Goal: Task Accomplishment & Management: Manage account settings

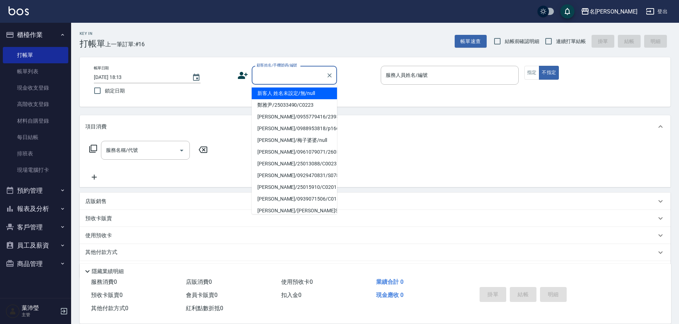
click at [307, 70] on input "顧客姓名/手機號碼/編號" at bounding box center [289, 75] width 68 height 12
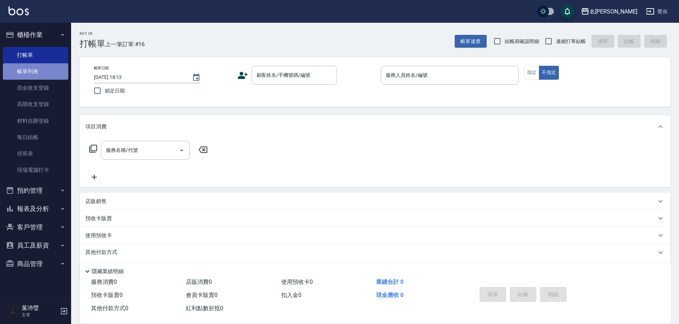
click at [9, 72] on link "帳單列表" at bounding box center [35, 71] width 65 height 16
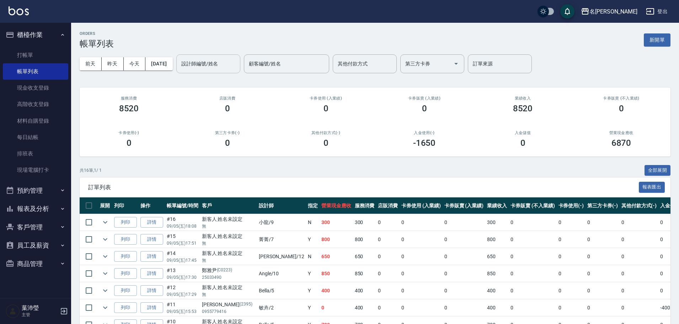
click at [220, 61] on input "設計師編號/姓名" at bounding box center [208, 64] width 58 height 12
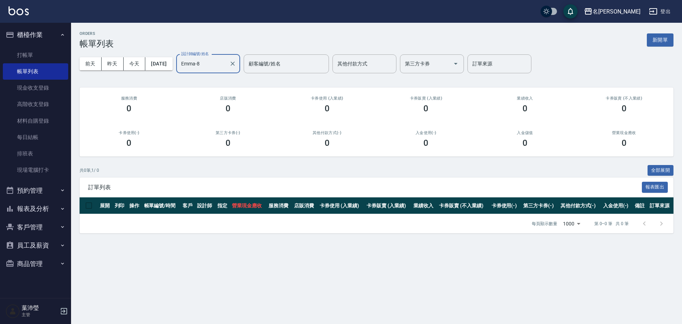
type input "Emma-8"
click at [676, 35] on div "ORDERS 帳單列表 新開單 [DATE] [DATE] [DATE] [DATE] 設計師編號/姓名 [PERSON_NAME]-8 設計師編號/姓名 顧…" at bounding box center [376, 132] width 611 height 219
click at [660, 40] on button "新開單" at bounding box center [660, 39] width 27 height 13
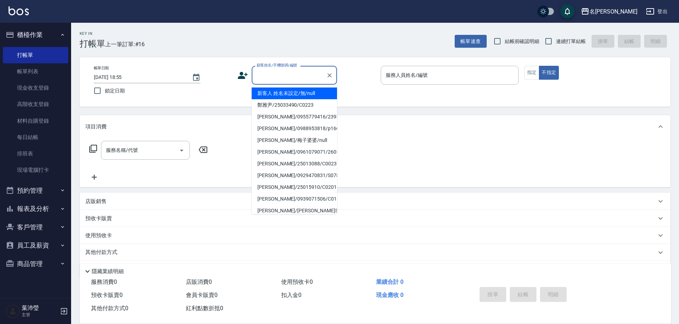
click at [310, 78] on input "顧客姓名/手機號碼/編號" at bounding box center [289, 75] width 68 height 12
click at [308, 98] on li "新客人 姓名未設定/無/null" at bounding box center [294, 93] width 85 height 12
type input "新客人 姓名未設定/無/null"
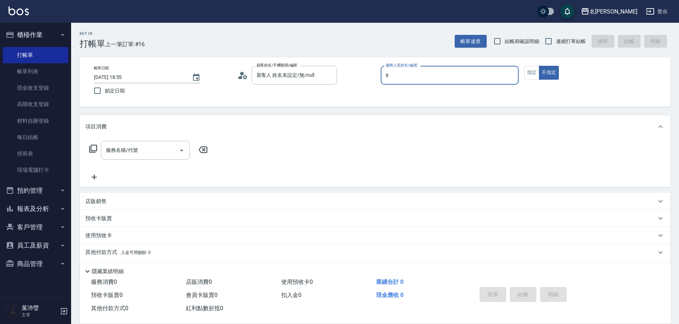
type input "Emma-8"
type button "false"
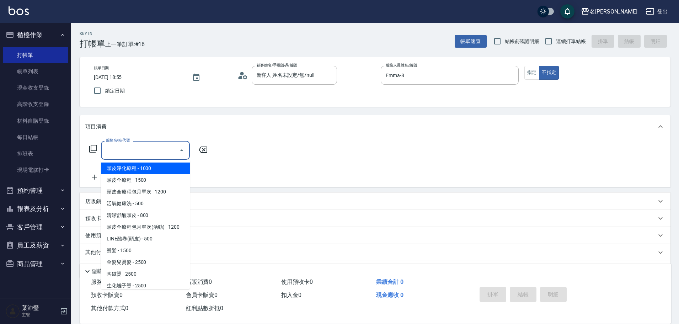
click at [152, 151] on input "服務名稱/代號" at bounding box center [140, 150] width 72 height 12
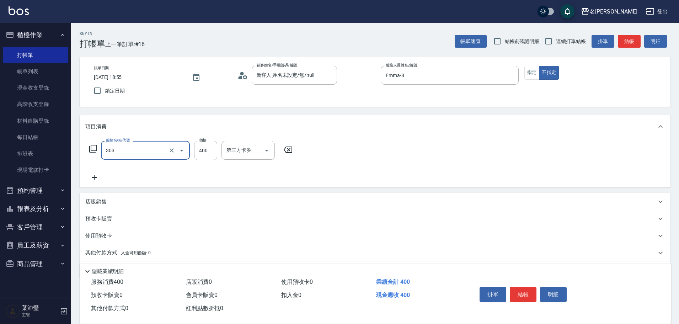
type input "剪髮C級設計師(303)"
type input "350"
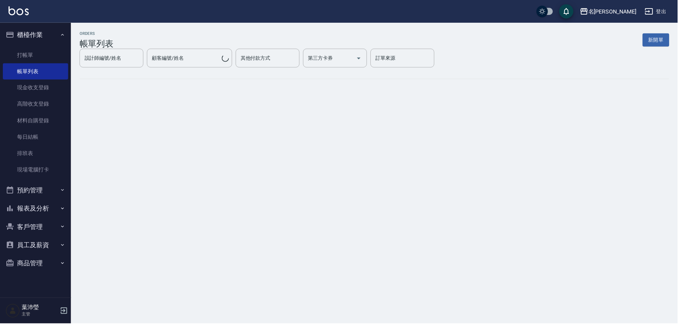
click at [656, 40] on button "新開單" at bounding box center [657, 39] width 27 height 13
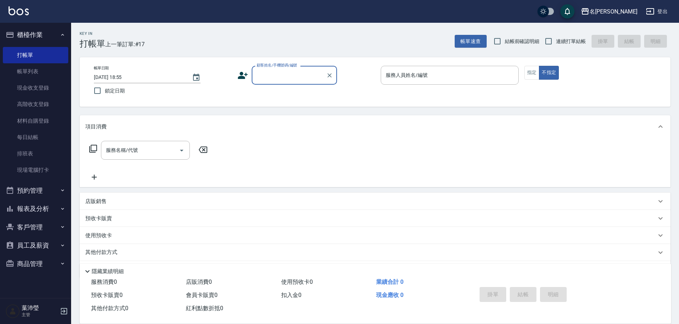
click at [294, 74] on input "顧客姓名/手機號碼/編號" at bounding box center [289, 75] width 68 height 12
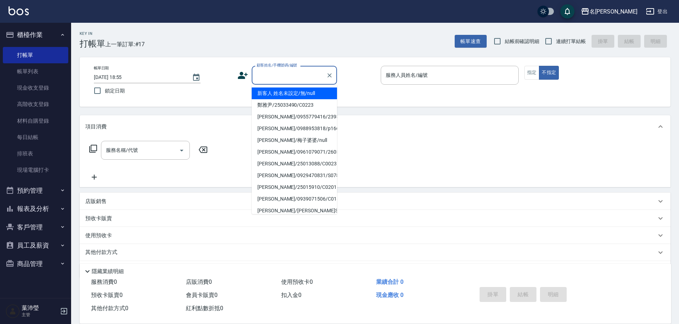
click at [307, 97] on li "新客人 姓名未設定/無/null" at bounding box center [294, 93] width 85 height 12
type input "新客人 姓名未設定/無/null"
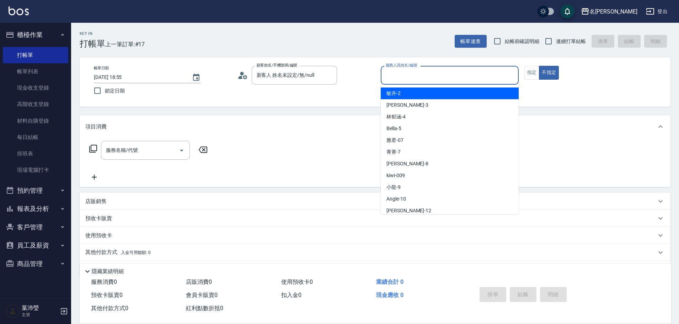
click at [397, 78] on input "服務人員姓名/編號" at bounding box center [449, 75] width 131 height 12
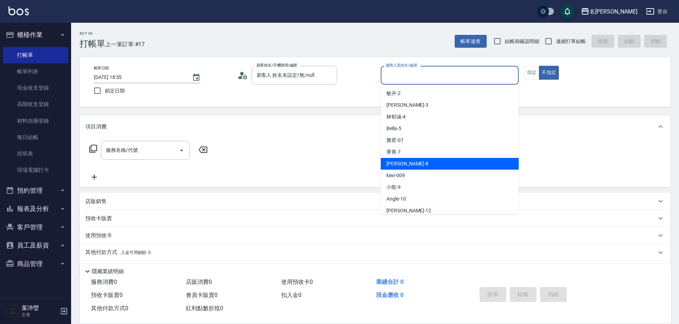
click at [389, 158] on div "Emma -8" at bounding box center [450, 164] width 138 height 12
type input "Emma-8"
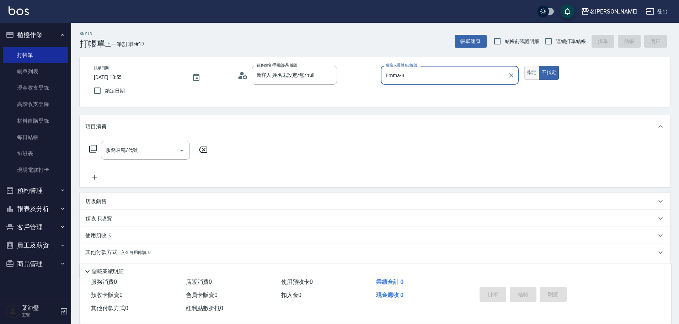
click at [525, 72] on button "指定" at bounding box center [531, 73] width 15 height 14
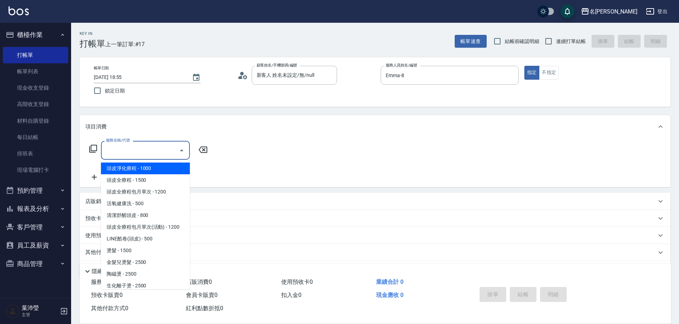
drag, startPoint x: 130, startPoint y: 153, endPoint x: 134, endPoint y: 148, distance: 6.1
click at [130, 153] on input "服務名稱/代號" at bounding box center [140, 150] width 72 height 12
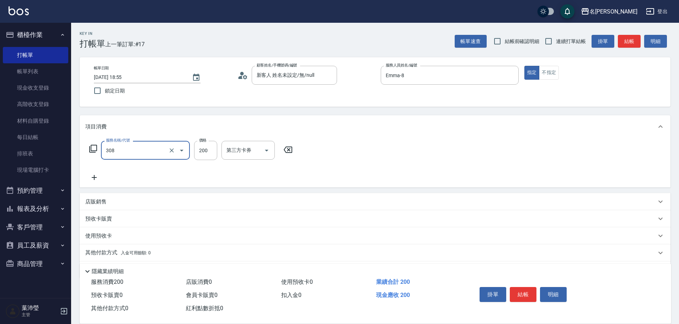
type input "學生剪髮(UP)(308)"
type input "250"
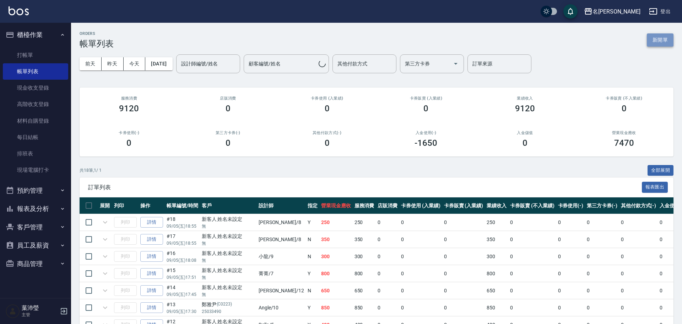
click at [651, 36] on button "新開單" at bounding box center [660, 39] width 27 height 13
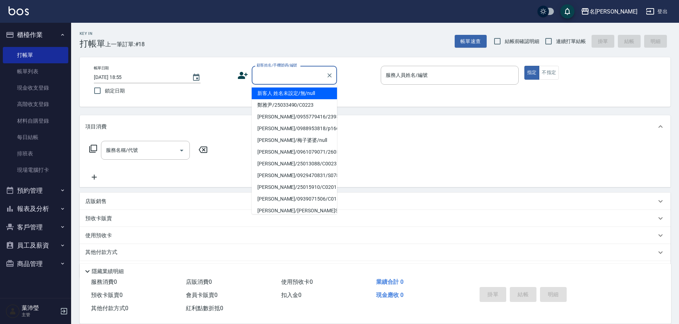
click at [290, 72] on input "顧客姓名/手機號碼/編號" at bounding box center [289, 75] width 68 height 12
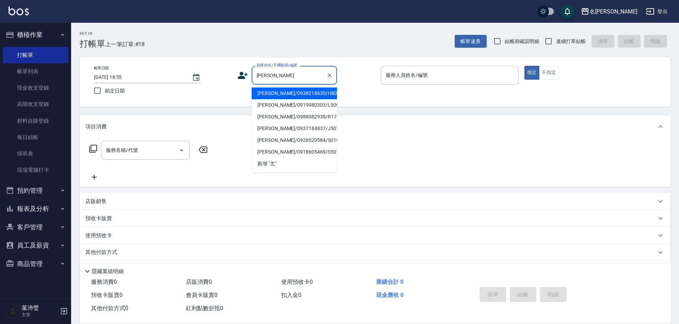
click at [285, 94] on li "[PERSON_NAME]/0938218630/H8055" at bounding box center [294, 93] width 85 height 12
type input "[PERSON_NAME]/0938218630/H8055"
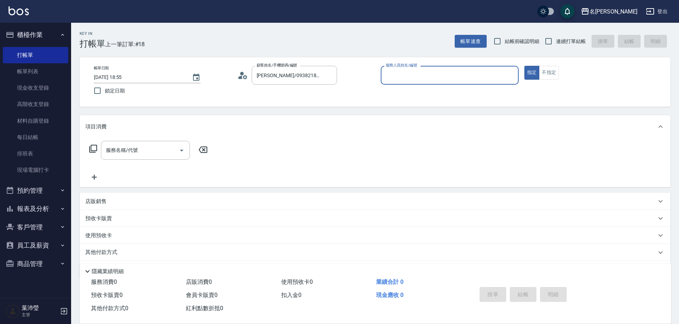
type input "Emma-8"
click at [144, 158] on div "服務名稱/代號" at bounding box center [145, 150] width 89 height 19
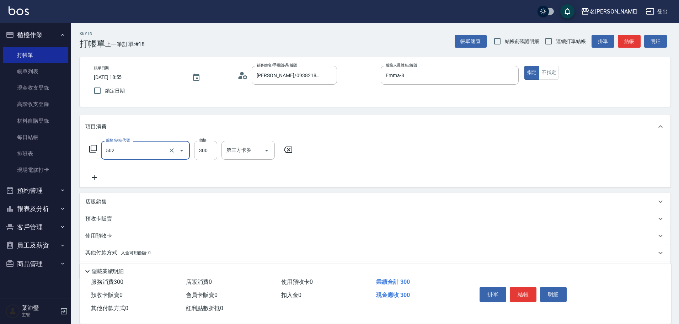
type input "洗髮(502)"
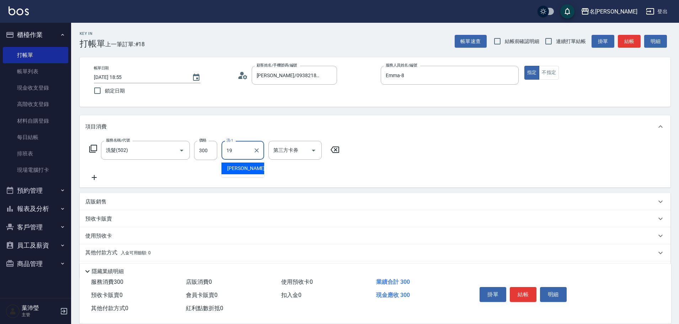
type input "[PERSON_NAME]-19"
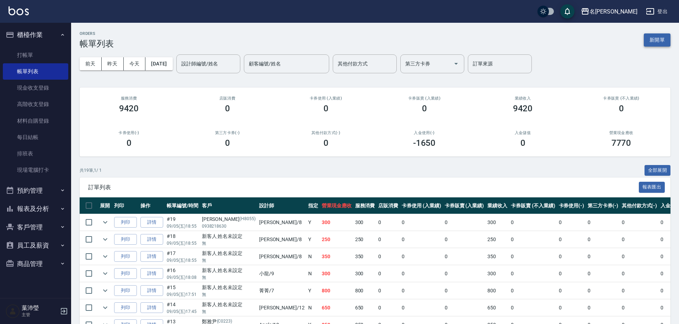
click at [662, 42] on button "新開單" at bounding box center [657, 39] width 27 height 13
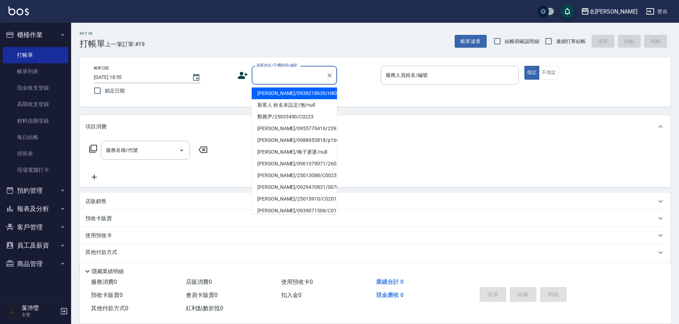
click at [318, 78] on input "顧客姓名/手機號碼/編號" at bounding box center [289, 75] width 68 height 12
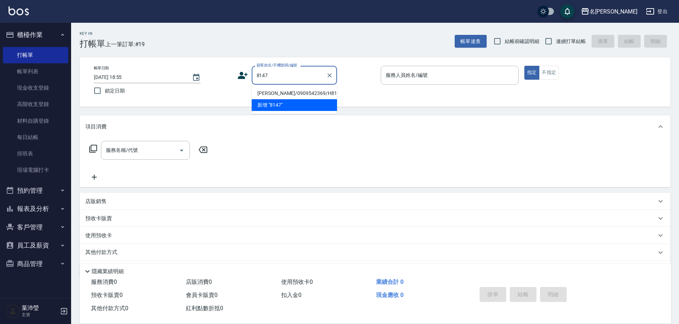
click at [306, 92] on li "[PERSON_NAME]/0909542369/H8147" at bounding box center [294, 93] width 85 height 12
type input "[PERSON_NAME]/0909542369/H8147"
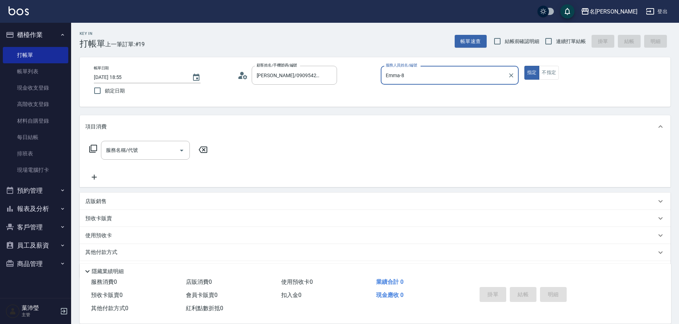
type input "Emma-8"
click at [150, 156] on input "服務名稱/代號" at bounding box center [140, 150] width 72 height 12
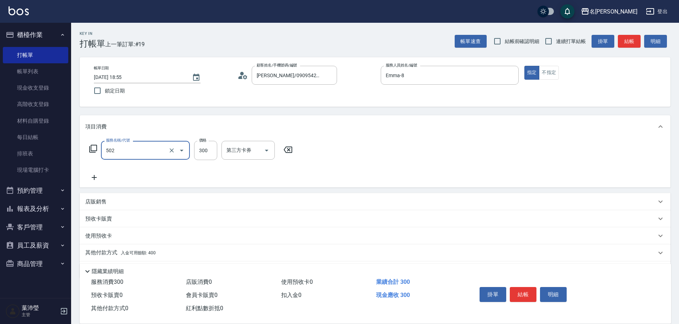
type input "洗髮(502)"
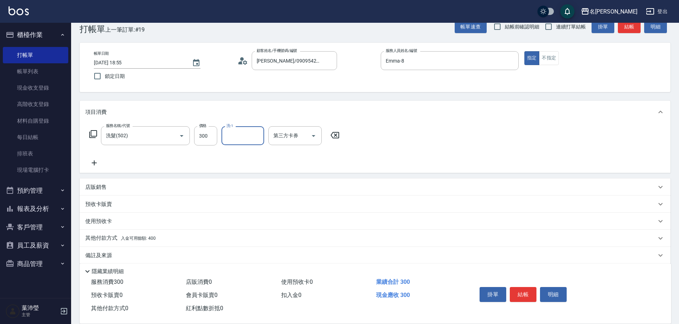
scroll to position [23, 0]
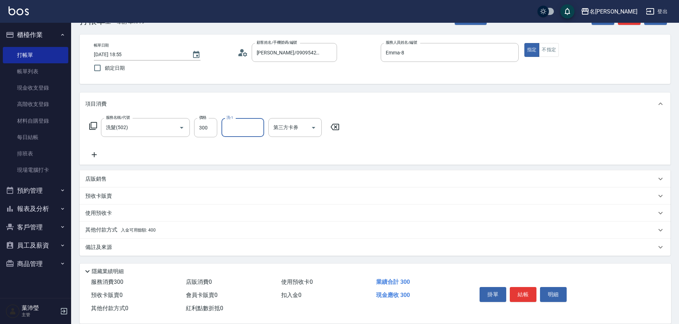
click at [209, 226] on div "其他付款方式 入金可用餘額: 400" at bounding box center [375, 229] width 591 height 17
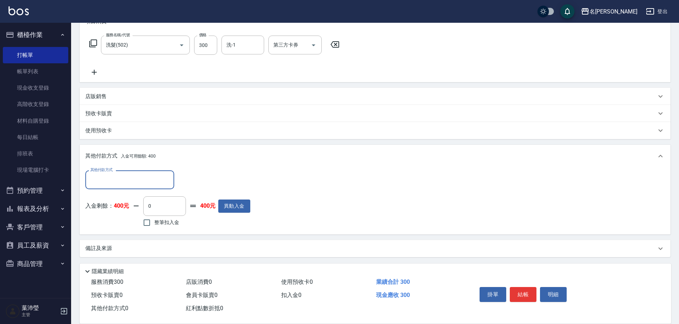
scroll to position [107, 0]
click at [174, 224] on span "整筆扣入金" at bounding box center [166, 220] width 25 height 7
click at [154, 224] on input "整筆扣入金" at bounding box center [146, 221] width 15 height 15
checkbox input "true"
type input "300"
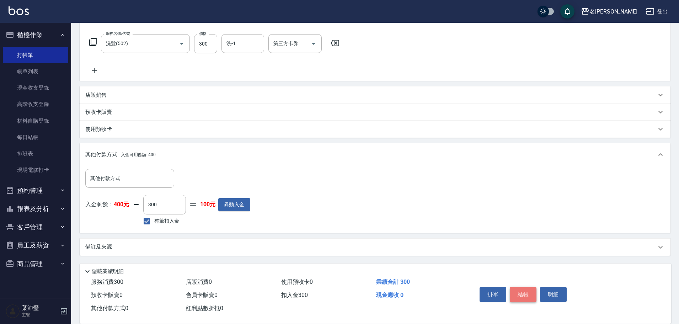
click at [523, 295] on button "結帳" at bounding box center [523, 294] width 27 height 15
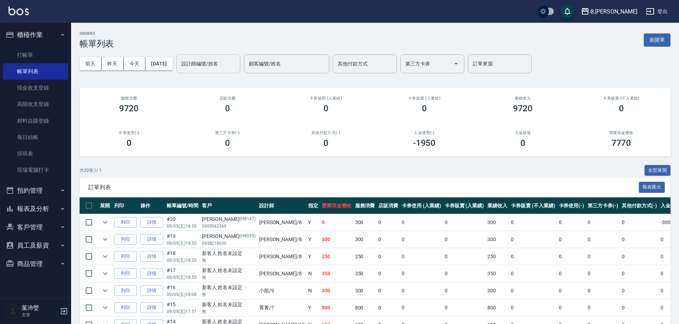
click at [229, 71] on div "設計師編號/姓名" at bounding box center [208, 63] width 64 height 19
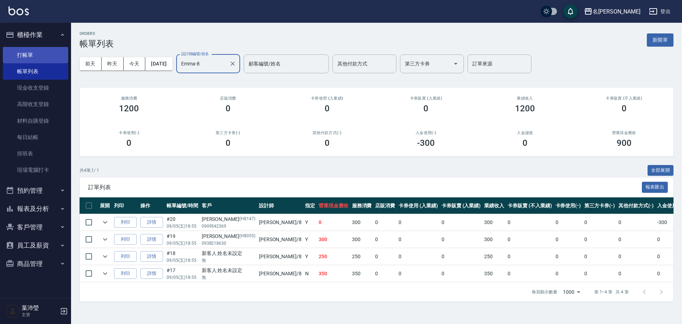
type input "Emma-8"
click at [24, 61] on link "打帳單" at bounding box center [35, 55] width 65 height 16
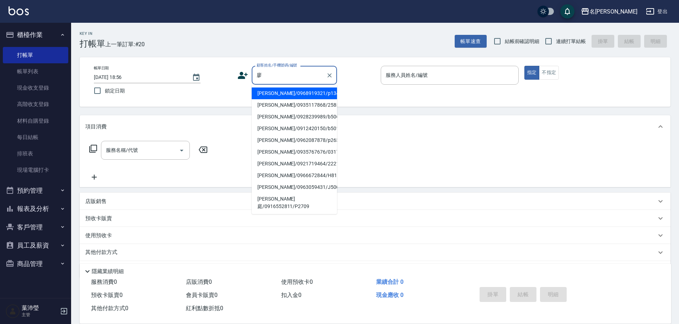
click at [271, 96] on li "[PERSON_NAME]/0968919321/p1349" at bounding box center [294, 93] width 85 height 12
type input "[PERSON_NAME]/0968919321/p1349"
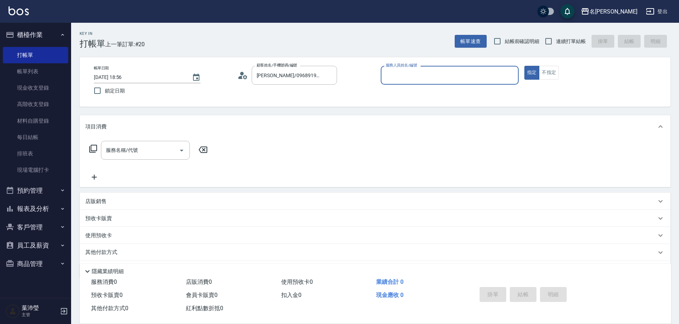
type input "Bella-5"
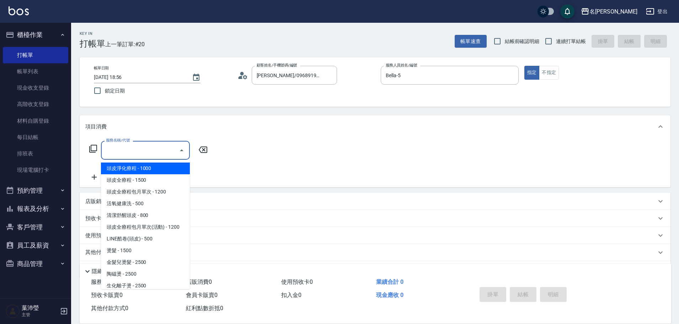
click at [168, 147] on input "服務名稱/代號" at bounding box center [140, 150] width 72 height 12
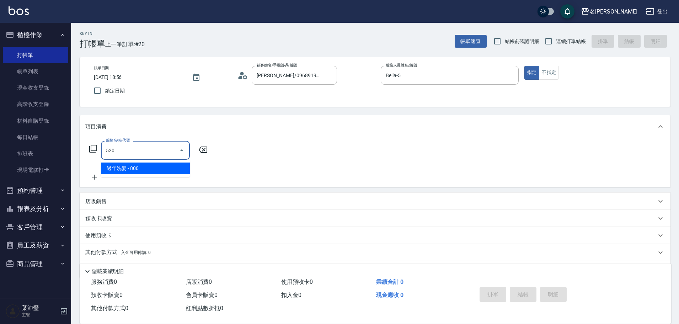
drag, startPoint x: 146, startPoint y: 153, endPoint x: 93, endPoint y: 154, distance: 53.0
click at [93, 154] on div "服務名稱/代號 520 服務名稱/代號" at bounding box center [148, 150] width 127 height 19
drag, startPoint x: 142, startPoint y: 144, endPoint x: 115, endPoint y: 151, distance: 27.8
click at [115, 151] on input "5023" at bounding box center [140, 150] width 72 height 12
click at [127, 150] on input "5025" at bounding box center [140, 150] width 72 height 12
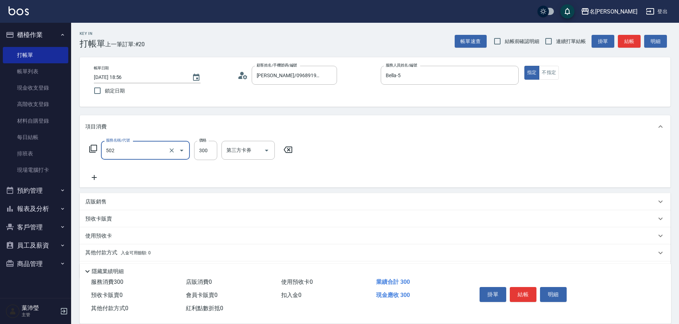
type input "洗髮(502)"
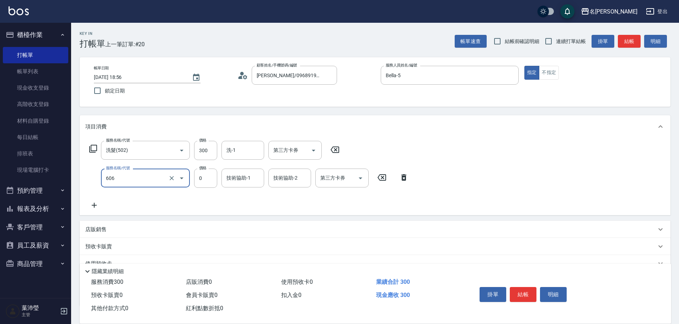
type input "蠟菊.魚子.磷脂.花儷.鑽石護髮(套餐)(606)"
click at [631, 43] on button "結帳" at bounding box center [629, 41] width 23 height 13
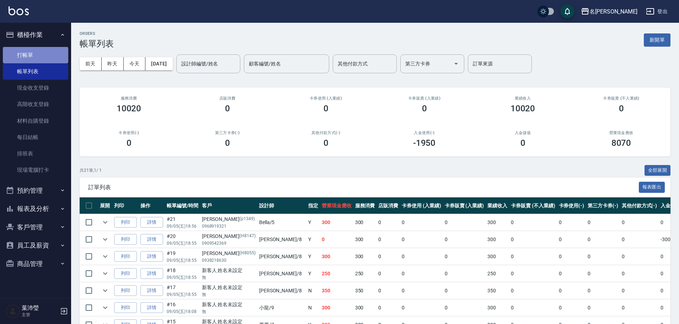
click at [52, 54] on link "打帳單" at bounding box center [35, 55] width 65 height 16
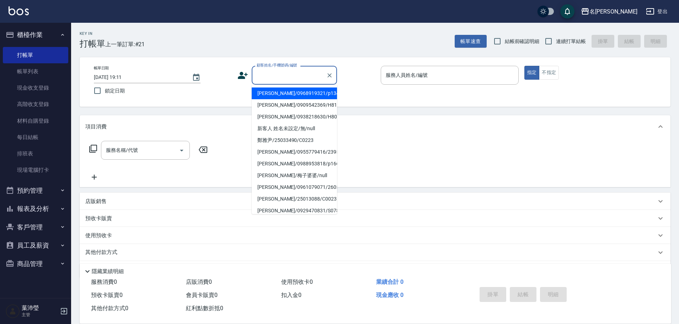
click at [266, 72] on input "顧客姓名/手機號碼/編號" at bounding box center [289, 75] width 68 height 12
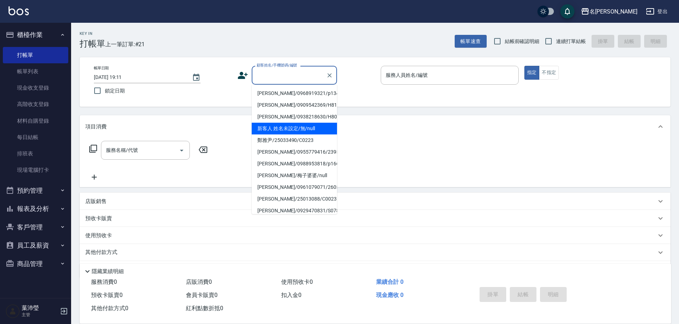
click at [301, 129] on li "新客人 姓名未設定/無/null" at bounding box center [294, 129] width 85 height 12
type input "新客人 姓名未設定/無/null"
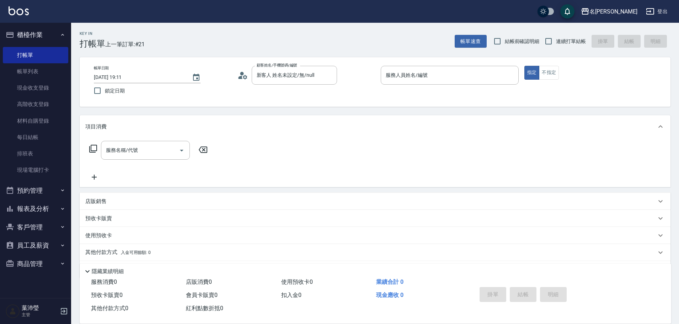
click at [300, 129] on div "項目消費" at bounding box center [370, 126] width 571 height 7
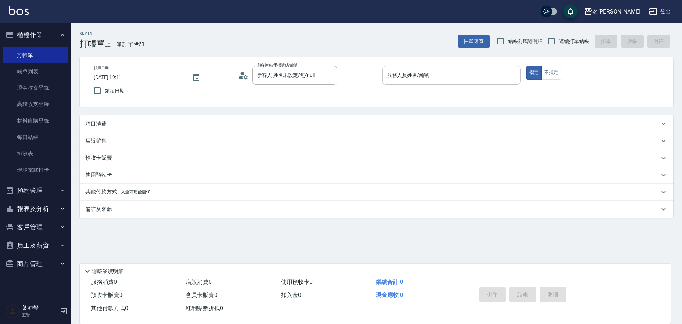
click at [404, 80] on input "服務人員姓名/編號" at bounding box center [452, 75] width 132 height 12
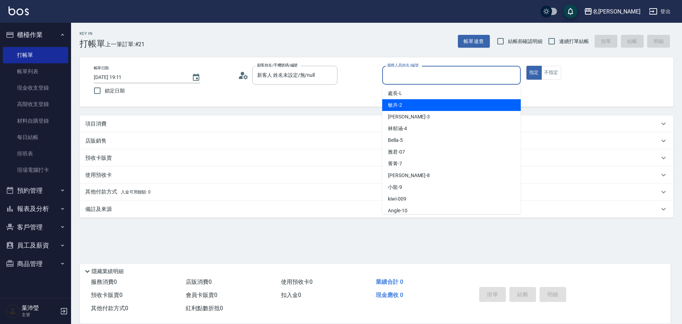
drag, startPoint x: 403, startPoint y: 104, endPoint x: 404, endPoint y: 99, distance: 5.2
click at [402, 103] on div "敏卉 -2" at bounding box center [451, 105] width 139 height 12
type input "敏卉-2"
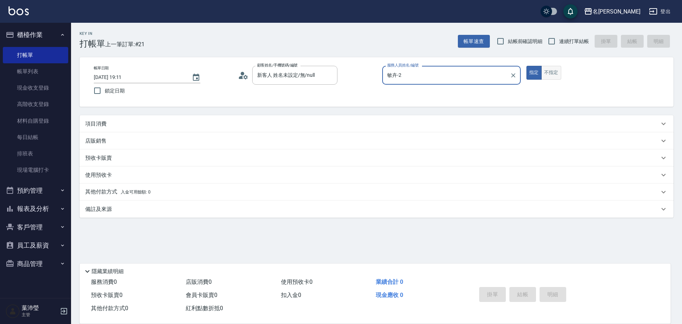
click at [548, 72] on button "不指定" at bounding box center [552, 73] width 20 height 14
click at [106, 124] on p "項目消費" at bounding box center [95, 123] width 21 height 7
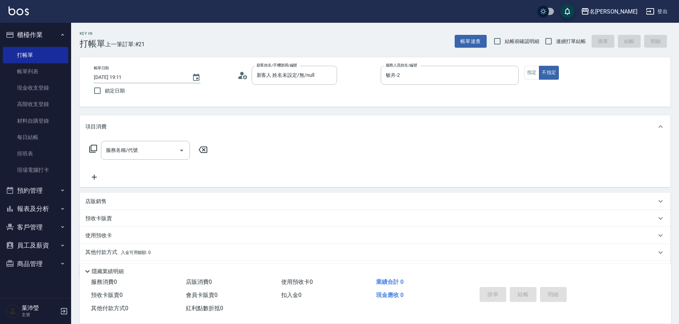
click at [92, 149] on icon at bounding box center [93, 148] width 9 height 9
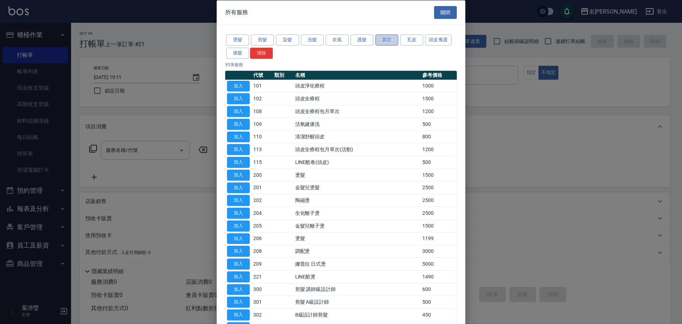
click at [384, 38] on button "其它" at bounding box center [387, 39] width 23 height 11
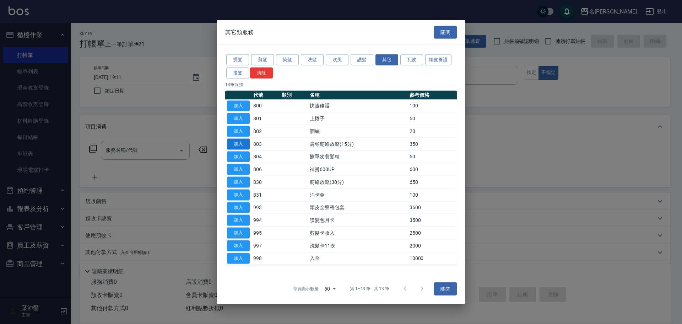
click at [233, 143] on button "加入" at bounding box center [238, 143] width 23 height 11
type input "肩頸筋絡放鬆(15分)(803)"
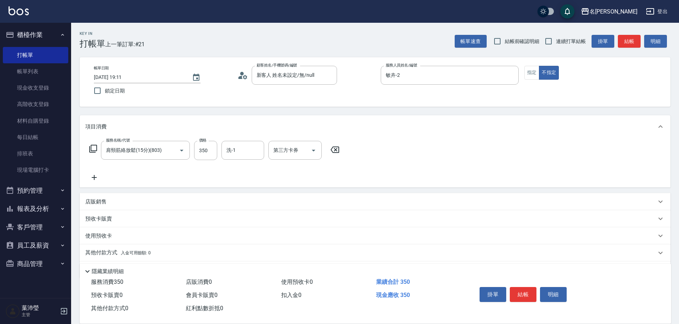
click at [93, 149] on icon at bounding box center [93, 148] width 9 height 9
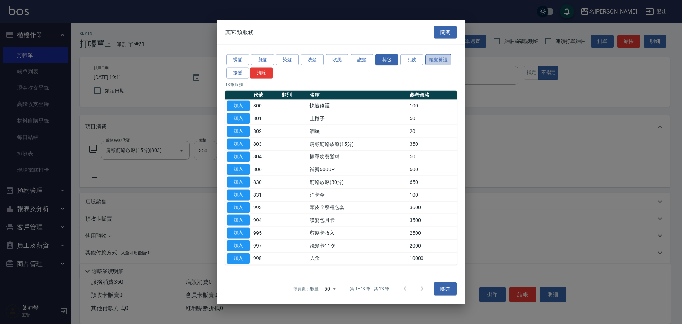
click at [437, 61] on button "頭皮養護" at bounding box center [438, 59] width 26 height 11
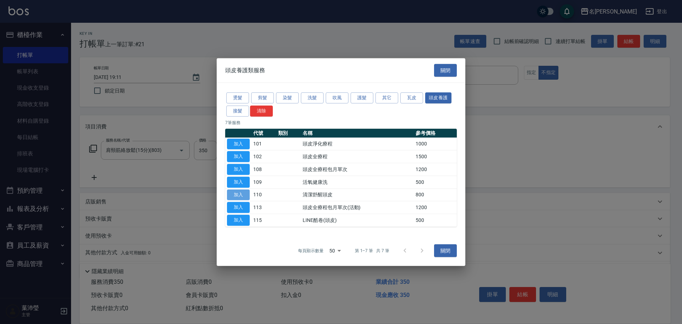
click at [244, 193] on button "加入" at bounding box center [238, 194] width 23 height 11
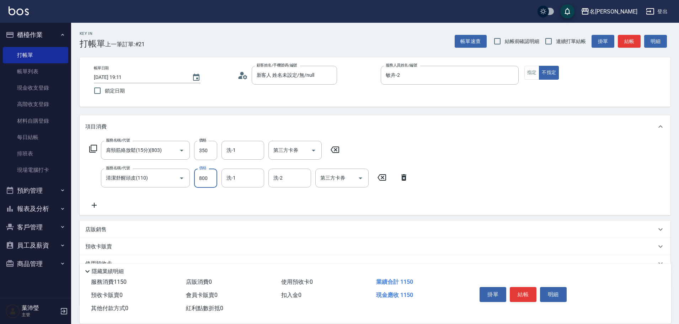
click at [212, 179] on input "800" at bounding box center [205, 177] width 23 height 19
type input "1000"
click at [519, 292] on button "結帳" at bounding box center [523, 294] width 27 height 15
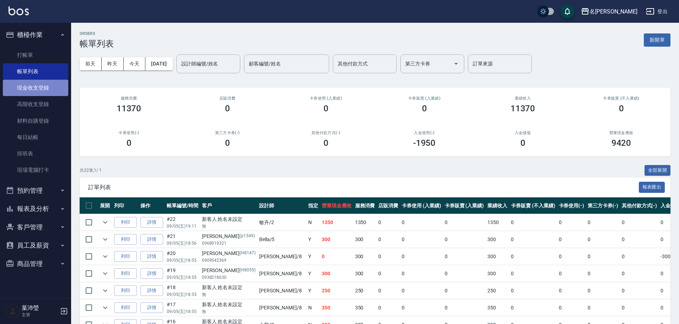
click at [62, 91] on link "現金收支登錄" at bounding box center [35, 88] width 65 height 16
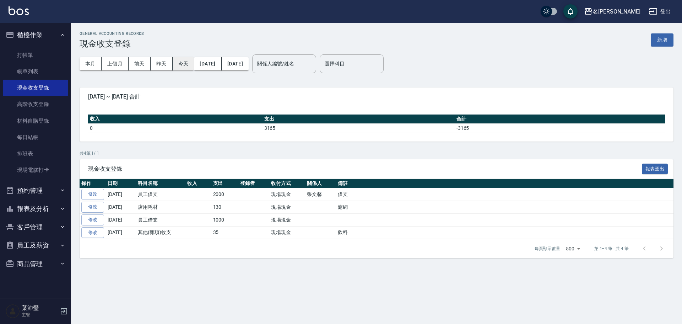
click at [183, 65] on button "今天" at bounding box center [184, 63] width 22 height 13
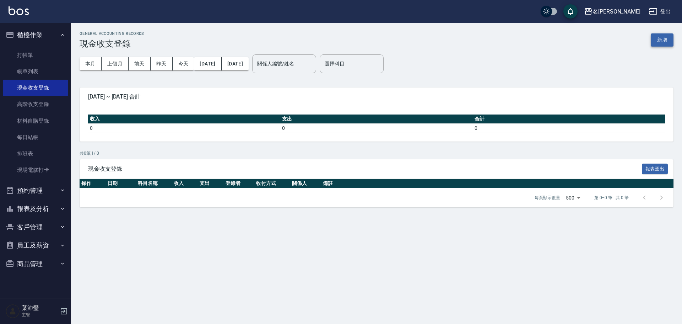
click at [657, 37] on button "新增" at bounding box center [662, 39] width 23 height 13
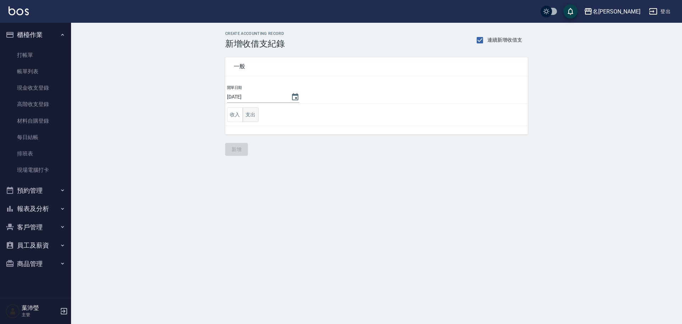
click at [251, 112] on button "支出" at bounding box center [251, 114] width 16 height 15
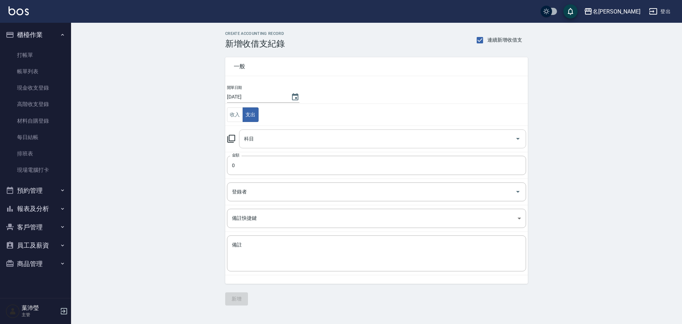
click at [284, 142] on input "科目" at bounding box center [377, 139] width 270 height 12
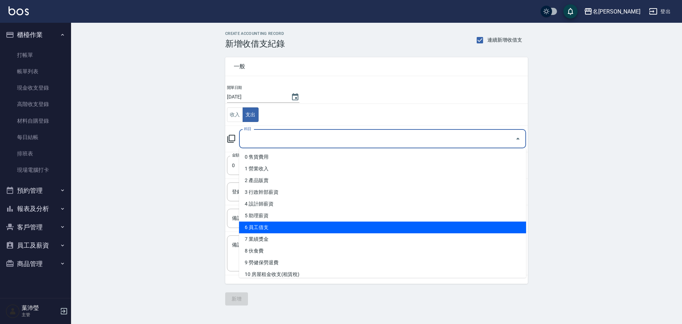
click at [327, 229] on li "6 員工借支" at bounding box center [382, 227] width 287 height 12
type input "6 員工借支"
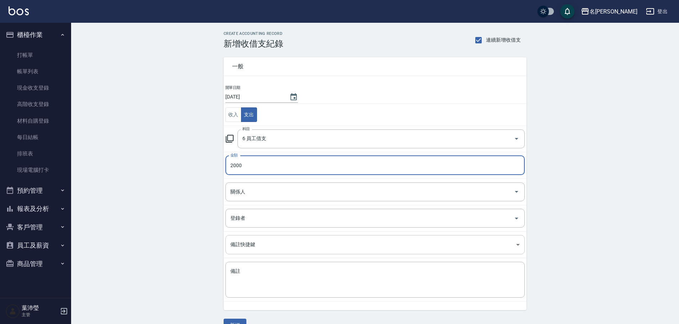
type input "2000"
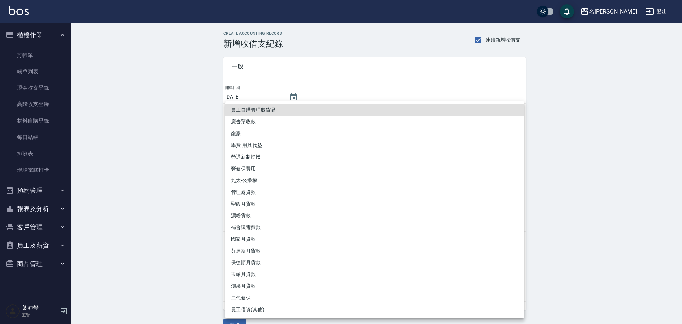
click at [291, 242] on body "名留龍江 登出 櫃檯作業 打帳單 帳單列表 現金收支登錄 高階收支登錄 材料自購登錄 每日結帳 排班表 現場電腦打卡 預約管理 預約管理 單日預約紀錄 單週預…" at bounding box center [341, 170] width 682 height 340
click at [125, 193] on div at bounding box center [341, 162] width 682 height 324
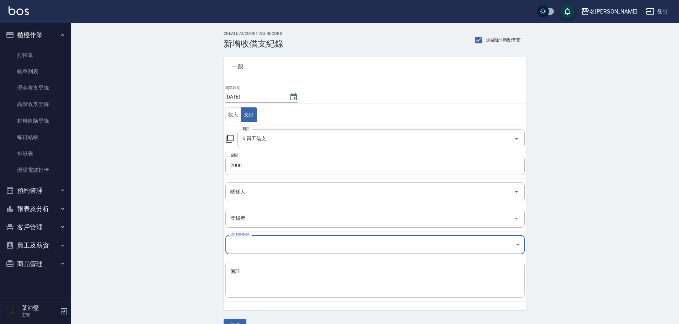
click at [262, 269] on textarea "備註" at bounding box center [374, 280] width 289 height 24
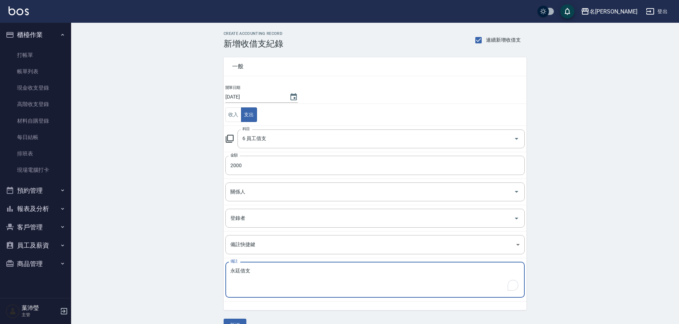
click at [239, 268] on textarea "永廷借支" at bounding box center [374, 280] width 289 height 24
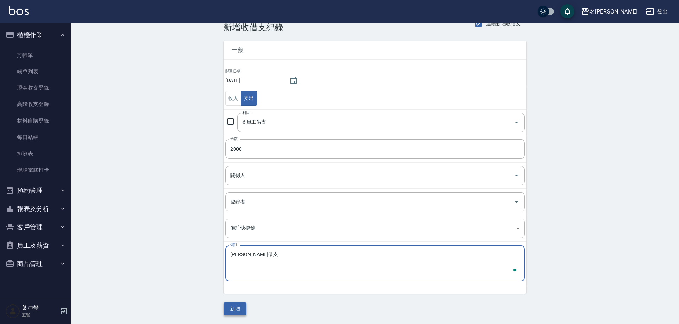
type textarea "[PERSON_NAME]借支"
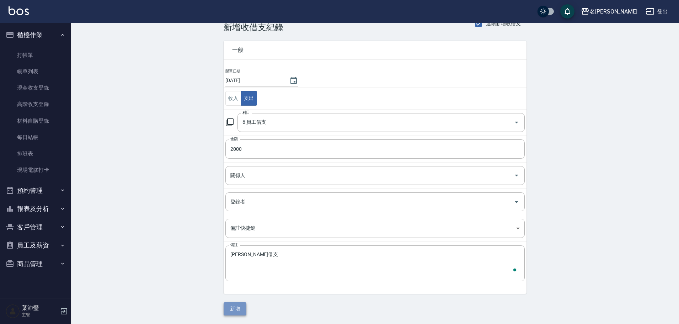
click at [237, 308] on button "新增" at bounding box center [235, 308] width 23 height 13
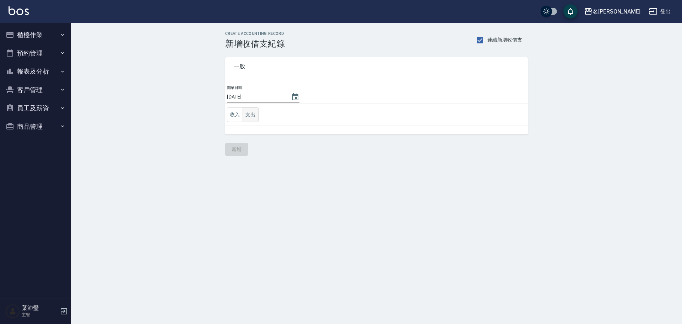
click at [254, 112] on button "支出" at bounding box center [251, 114] width 16 height 15
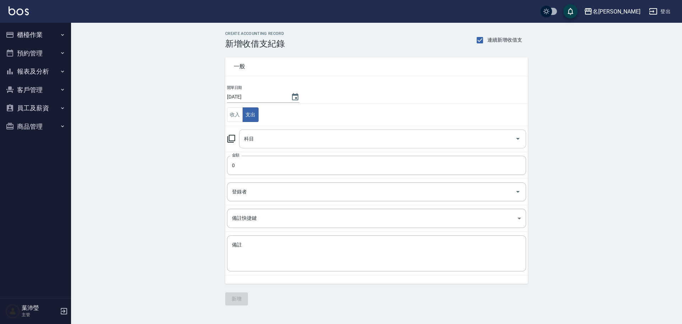
click at [265, 133] on input "科目" at bounding box center [377, 139] width 270 height 12
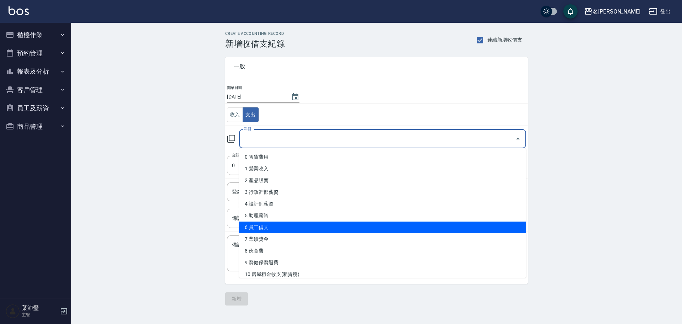
drag, startPoint x: 276, startPoint y: 230, endPoint x: 256, endPoint y: 207, distance: 31.0
click at [276, 229] on li "6 員工借支" at bounding box center [382, 227] width 287 height 12
type input "6 員工借支"
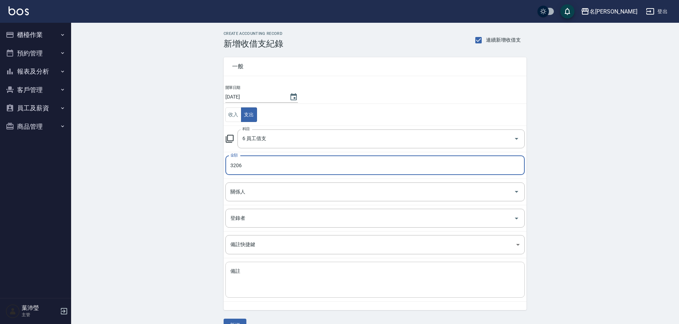
type input "3206"
click at [268, 270] on textarea "備註" at bounding box center [374, 280] width 289 height 24
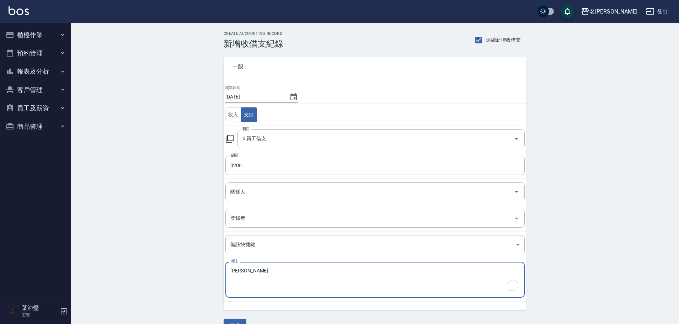
click at [235, 270] on textarea "[PERSON_NAME]" at bounding box center [374, 280] width 289 height 24
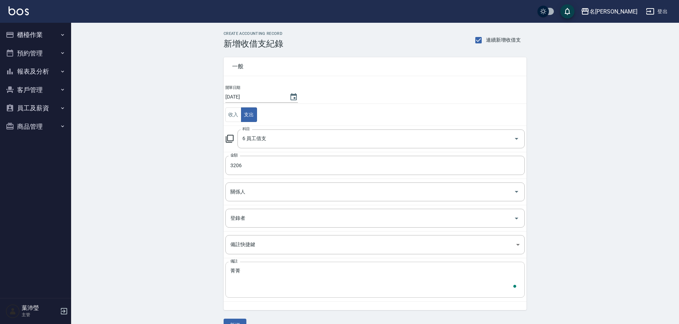
click at [249, 264] on div "菁菁 x 備註" at bounding box center [374, 280] width 299 height 36
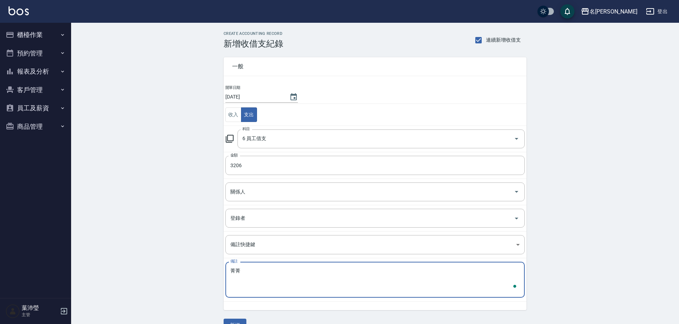
click at [250, 268] on textarea "菁菁" at bounding box center [374, 280] width 289 height 24
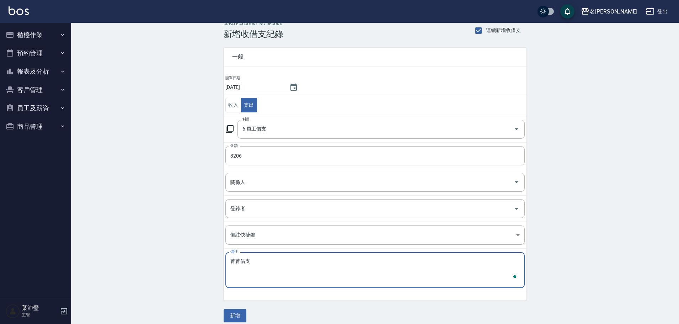
scroll to position [16, 0]
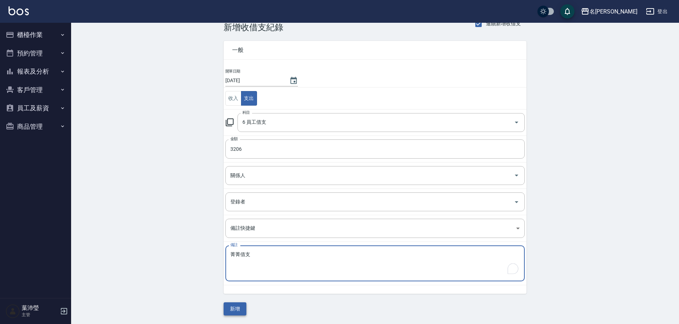
type textarea "菁菁借支"
click at [238, 309] on button "新增" at bounding box center [235, 308] width 23 height 13
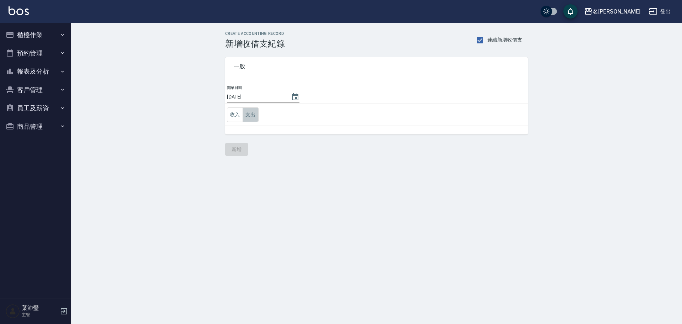
click at [252, 109] on button "支出" at bounding box center [251, 114] width 16 height 15
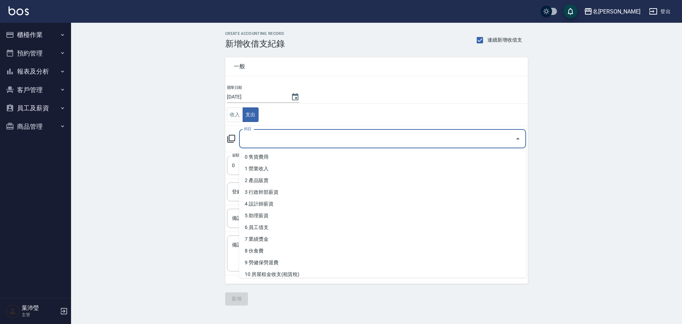
click at [291, 136] on input "科目" at bounding box center [377, 139] width 270 height 12
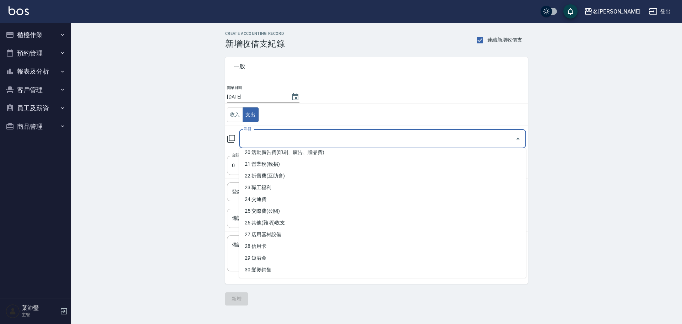
scroll to position [238, 0]
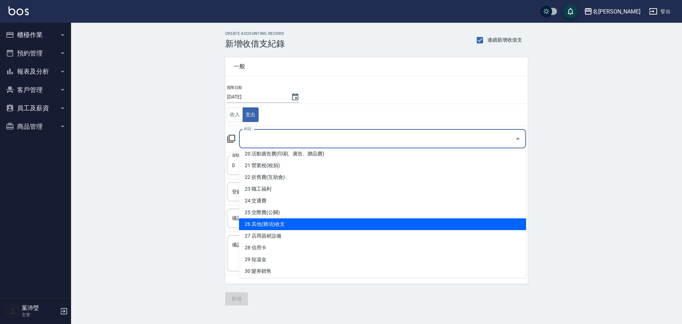
click at [266, 229] on li "26 其他(雜項)收支" at bounding box center [382, 224] width 287 height 12
type input "26 其他(雜項)收支"
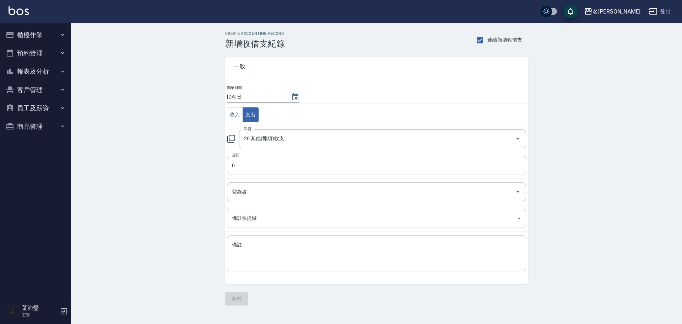
drag, startPoint x: 247, startPoint y: 237, endPoint x: 266, endPoint y: 244, distance: 20.9
click at [247, 237] on div "x 備註" at bounding box center [376, 253] width 299 height 36
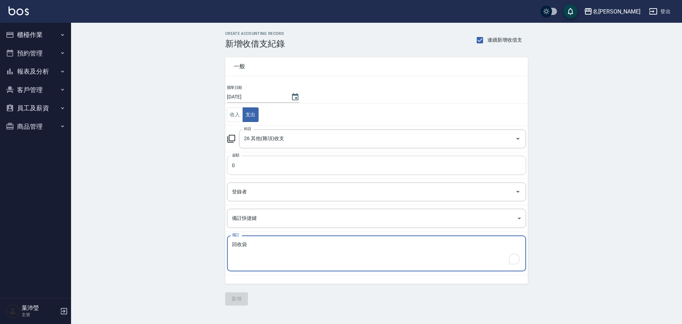
type textarea "回收袋"
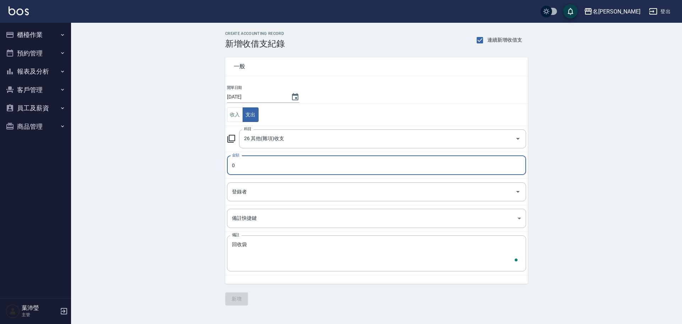
click at [245, 171] on input "0" at bounding box center [376, 165] width 299 height 19
type input "65"
click at [239, 297] on button "新增" at bounding box center [236, 298] width 23 height 13
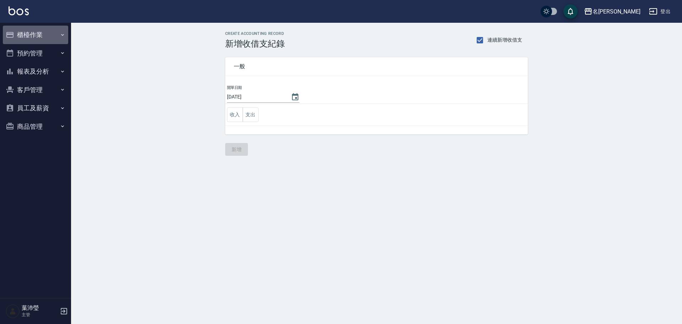
click at [43, 33] on button "櫃檯作業" at bounding box center [35, 35] width 65 height 18
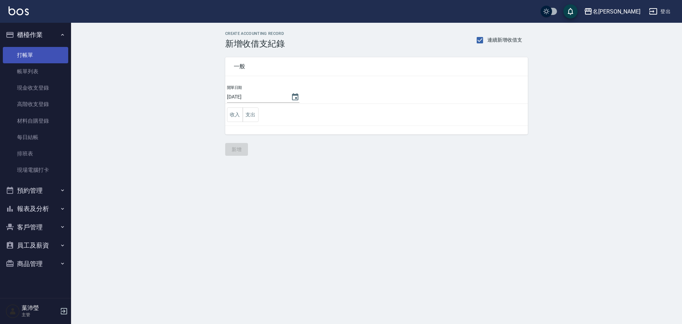
click at [43, 53] on link "打帳單" at bounding box center [35, 55] width 65 height 16
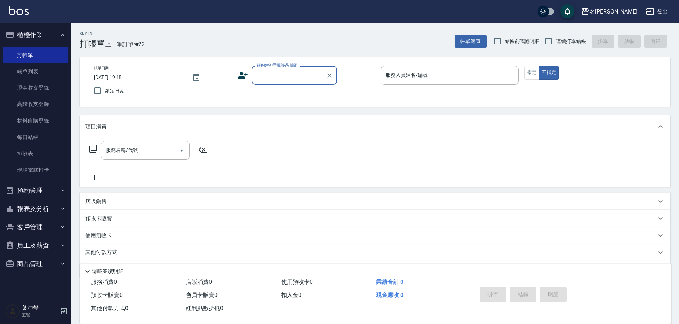
click at [399, 183] on div "服務名稱/代號 服務名稱/代號" at bounding box center [375, 162] width 591 height 49
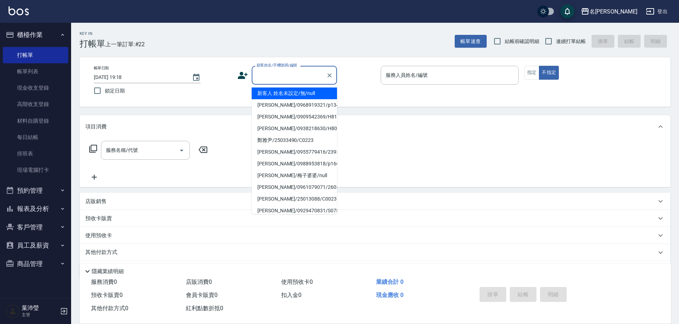
click at [307, 79] on input "顧客姓名/手機號碼/編號" at bounding box center [289, 75] width 68 height 12
type input "J"
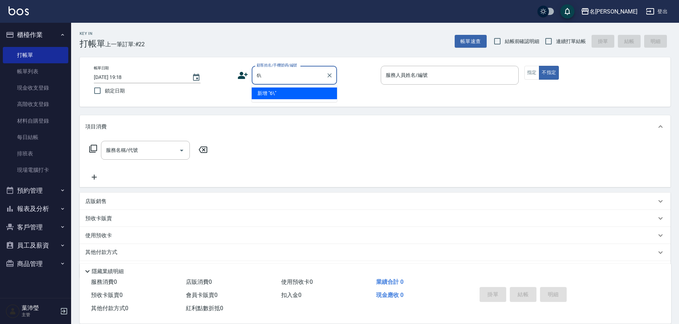
type input "6"
click at [277, 78] on input "無名名" at bounding box center [289, 75] width 68 height 12
type input "無"
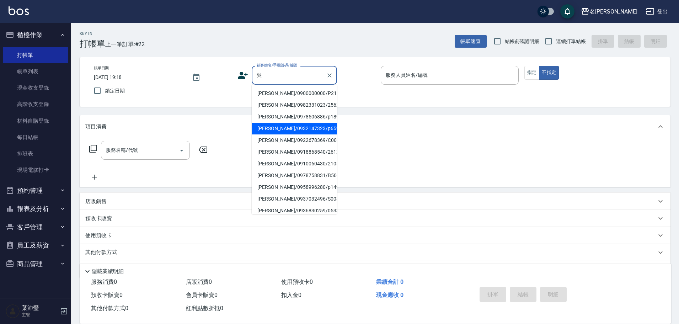
click at [283, 124] on li "吳曉芬/0932147323/p659" at bounding box center [294, 129] width 85 height 12
type input "吳曉芬/0932147323/p659"
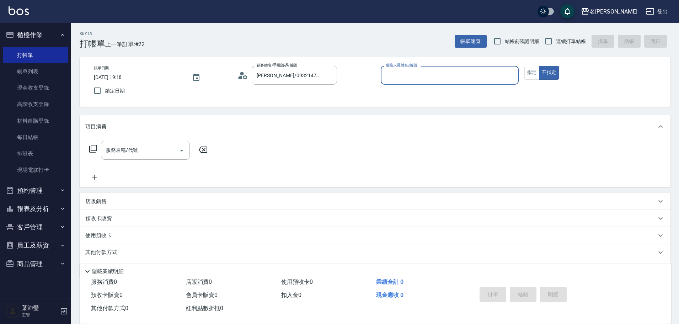
type input "Bella-5"
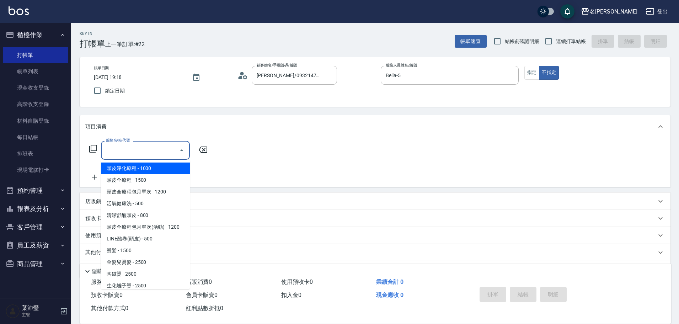
click at [151, 149] on input "服務名稱/代號" at bounding box center [140, 150] width 72 height 12
type input "3"
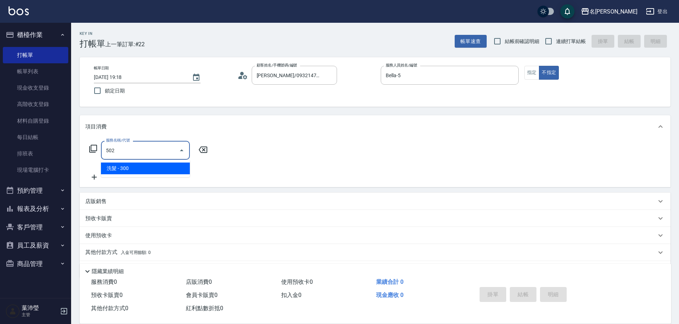
type input "洗髮(502)"
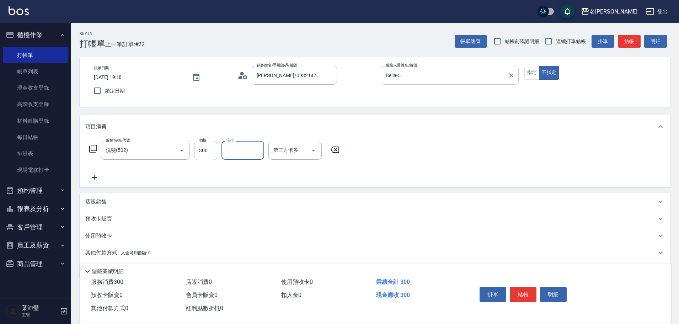
drag, startPoint x: 434, startPoint y: 75, endPoint x: 446, endPoint y: 75, distance: 11.7
click at [435, 75] on input "Bella-5" at bounding box center [444, 75] width 121 height 12
click at [532, 75] on button "指定" at bounding box center [531, 73] width 15 height 14
click at [630, 43] on button "結帳" at bounding box center [629, 41] width 23 height 13
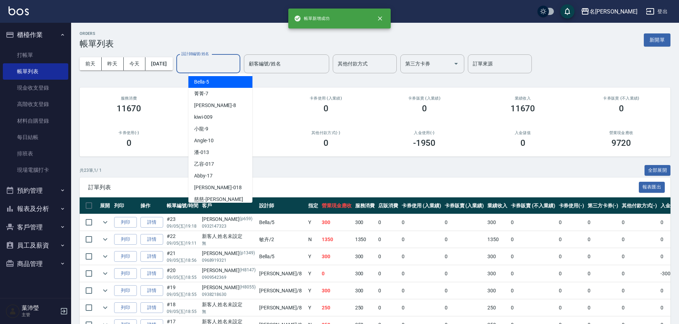
click at [237, 61] on input "設計師編號/姓名" at bounding box center [208, 64] width 58 height 12
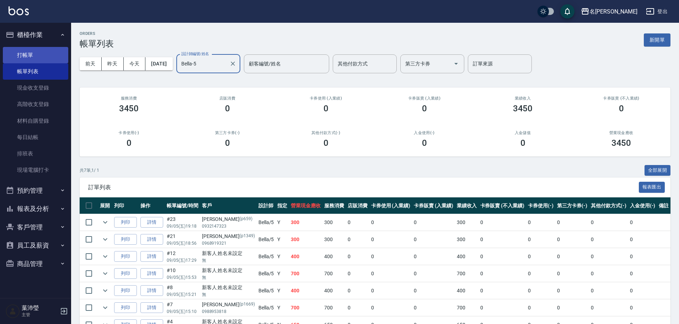
type input "Bella-5"
click at [59, 56] on link "打帳單" at bounding box center [35, 55] width 65 height 16
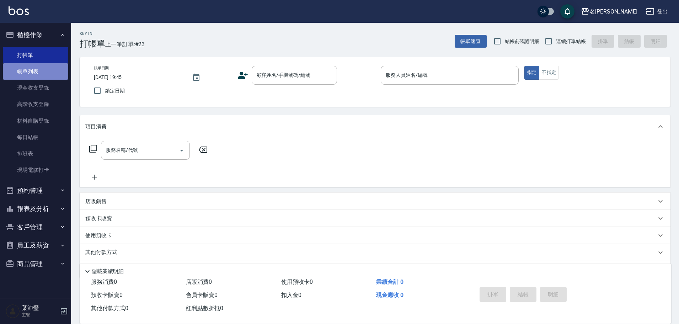
click at [34, 73] on link "帳單列表" at bounding box center [35, 71] width 65 height 16
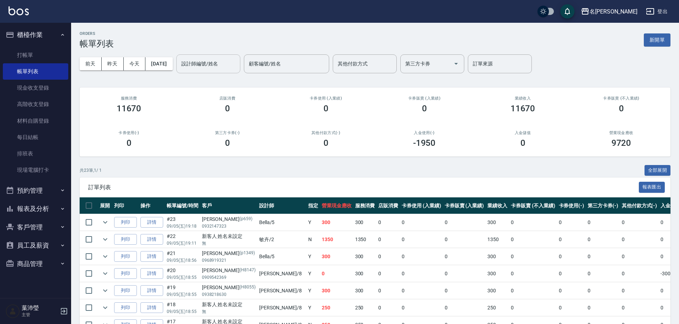
click at [229, 64] on input "設計師編號/姓名" at bounding box center [208, 64] width 58 height 12
click at [233, 77] on div "Jenny -12" at bounding box center [220, 82] width 64 height 12
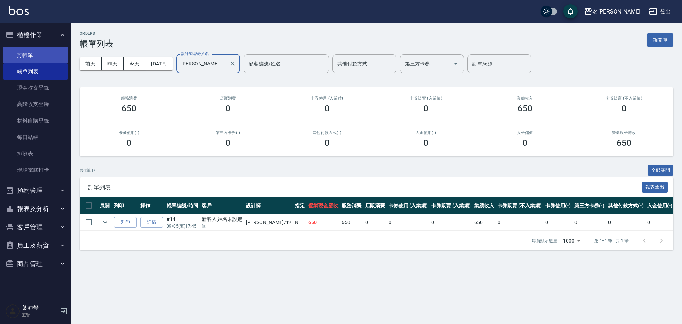
type input "Jenny-12"
click at [59, 49] on link "打帳單" at bounding box center [35, 55] width 65 height 16
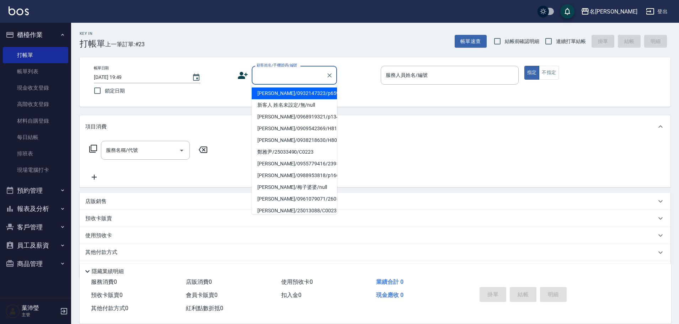
click at [290, 70] on input "顧客姓名/手機號碼/編號" at bounding box center [289, 75] width 68 height 12
click at [287, 104] on li "新客人 姓名未設定/無/null" at bounding box center [294, 105] width 85 height 12
type input "新客人 姓名未設定/無/null"
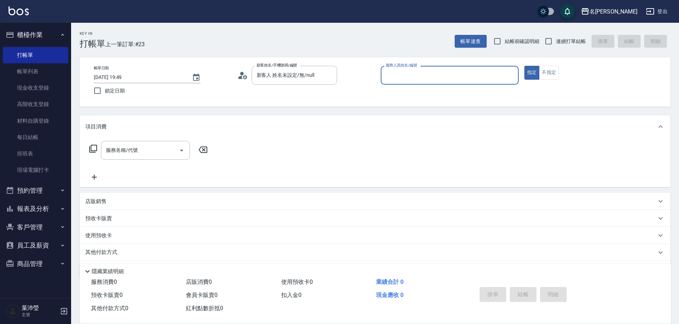
click at [400, 81] on input "服務人員姓名/編號" at bounding box center [449, 75] width 131 height 12
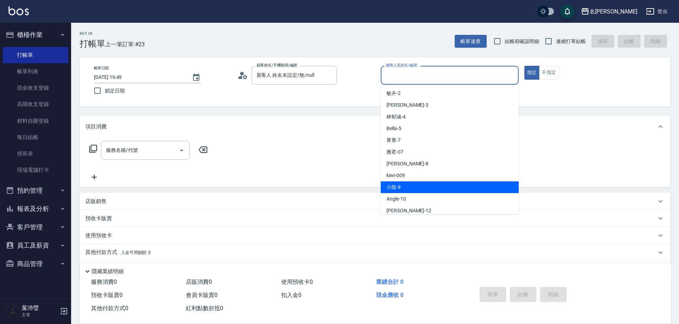
click at [403, 190] on div "小龍 -9" at bounding box center [450, 187] width 138 height 12
type input "小龍-9"
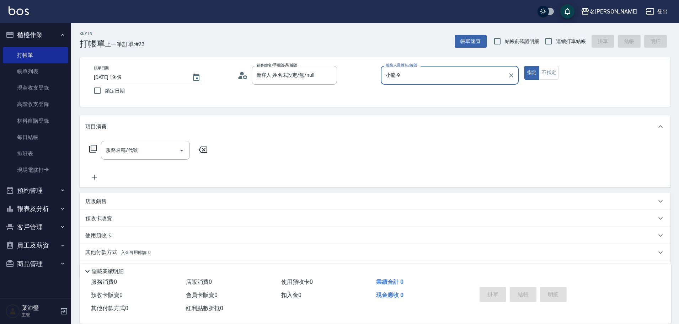
click at [88, 150] on div "服務名稱/代號 服務名稱/代號" at bounding box center [148, 150] width 127 height 19
click at [95, 148] on icon at bounding box center [93, 148] width 9 height 9
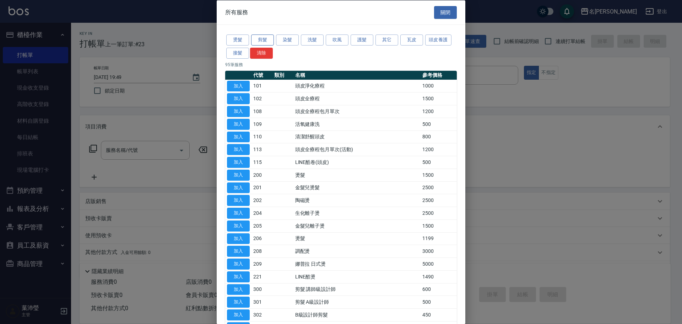
click at [262, 41] on button "剪髮" at bounding box center [262, 39] width 23 height 11
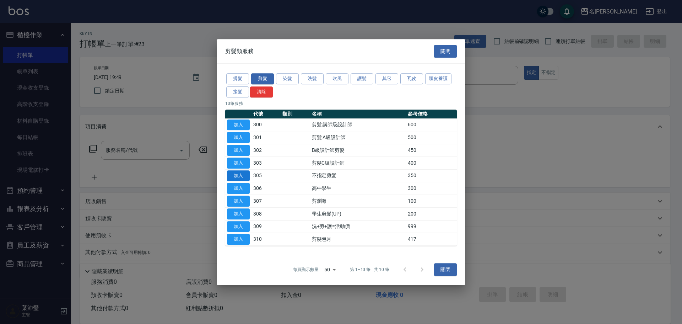
click at [249, 173] on button "加入" at bounding box center [238, 175] width 23 height 11
type input "不指定剪髮(305)"
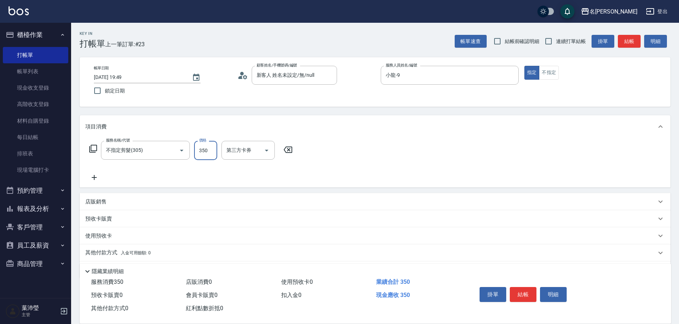
click at [208, 154] on input "350" at bounding box center [205, 150] width 23 height 19
type input "150"
click at [546, 179] on div "服務名稱/代號 不指定剪髮(305) 服務名稱/代號 價格 150 價格 第三方卡券 第三方卡券" at bounding box center [375, 162] width 591 height 49
click at [526, 290] on button "結帳" at bounding box center [523, 294] width 27 height 15
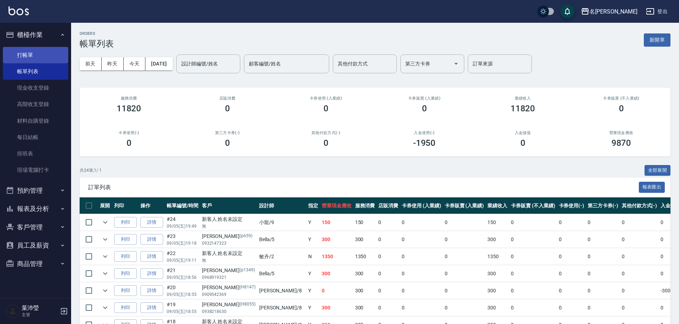
click at [24, 55] on link "打帳單" at bounding box center [35, 55] width 65 height 16
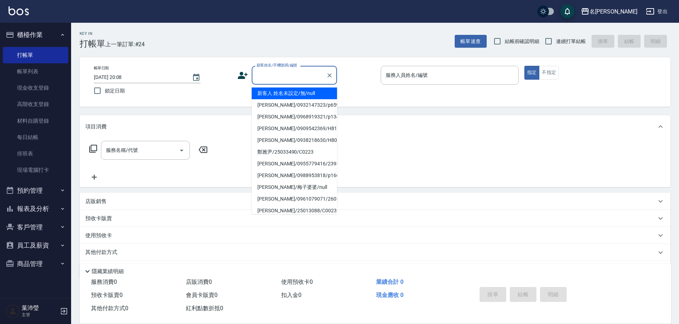
click at [293, 79] on input "顧客姓名/手機號碼/編號" at bounding box center [289, 75] width 68 height 12
click at [289, 91] on li "新客人 姓名未設定/無/null" at bounding box center [294, 93] width 85 height 12
type input "新客人 姓名未設定/無/null"
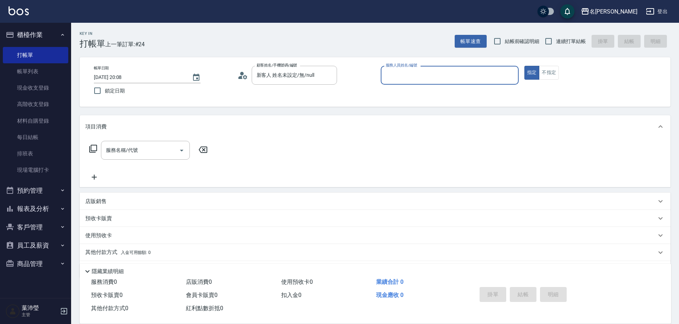
click at [435, 79] on input "服務人員姓名/編號" at bounding box center [449, 75] width 131 height 12
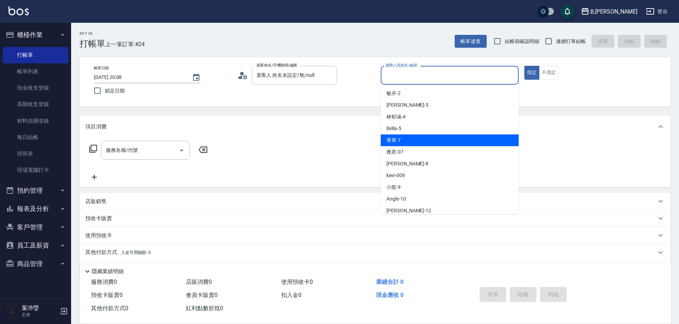
click at [399, 142] on span "菁菁 -7" at bounding box center [393, 139] width 14 height 7
type input "菁菁-7"
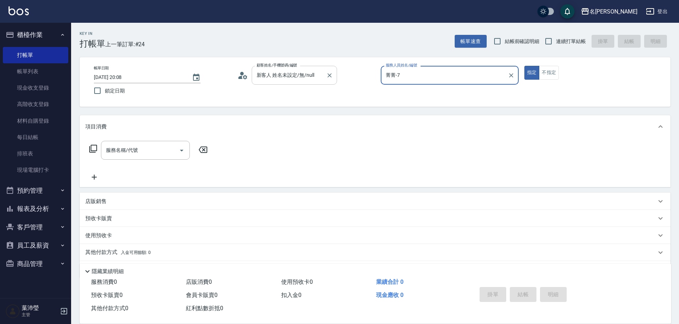
click at [321, 85] on div "新客人 姓名未設定/無/null 顧客姓名/手機號碼/編號" at bounding box center [294, 75] width 85 height 19
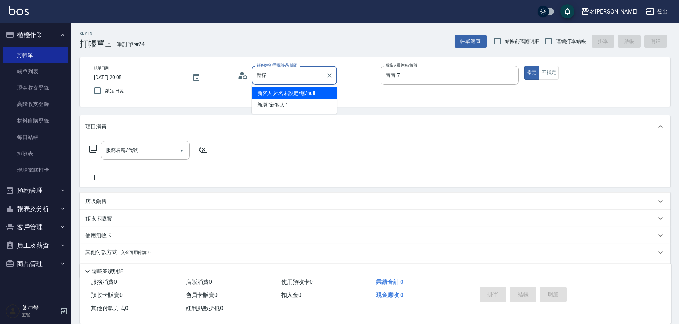
type input "新"
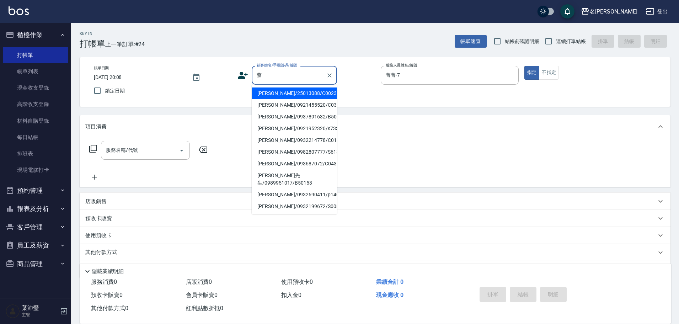
click at [307, 108] on li "蔡鈴菁/0921455520/C0318" at bounding box center [294, 105] width 85 height 12
type input "蔡鈴菁/0921455520/C0318"
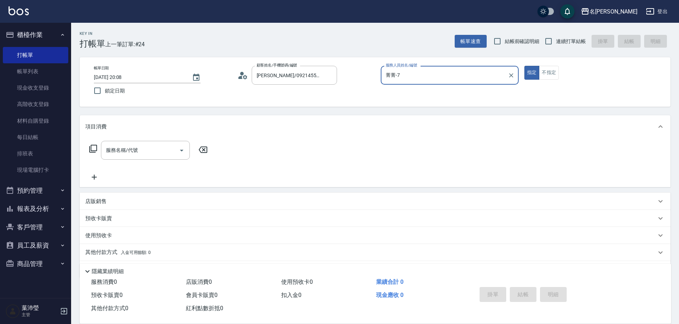
click at [95, 148] on icon at bounding box center [93, 148] width 9 height 9
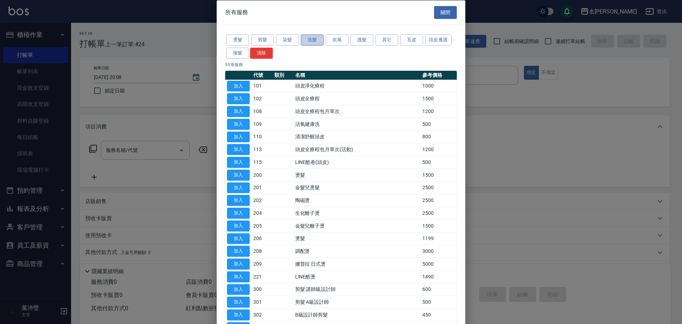
click at [310, 40] on button "洗髮" at bounding box center [312, 39] width 23 height 11
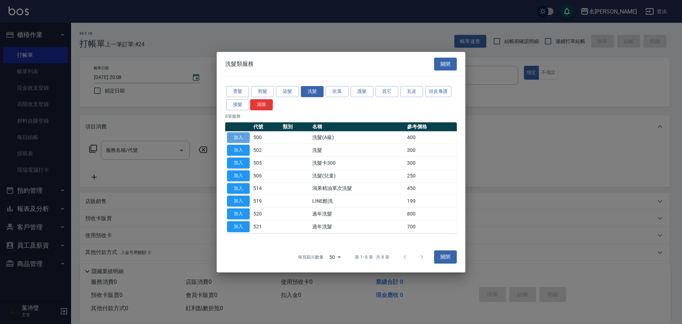
click at [243, 136] on button "加入" at bounding box center [238, 137] width 23 height 11
type input "洗髮(A級)(500)"
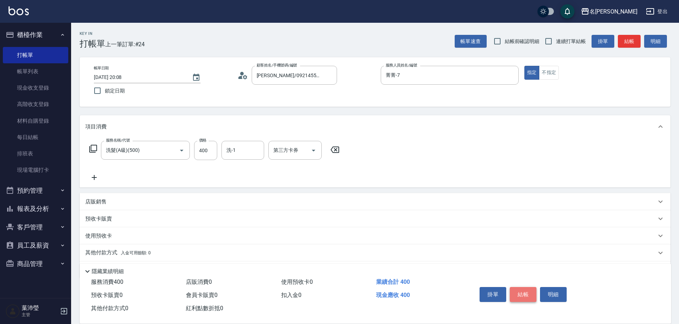
click at [524, 290] on button "結帳" at bounding box center [523, 294] width 27 height 15
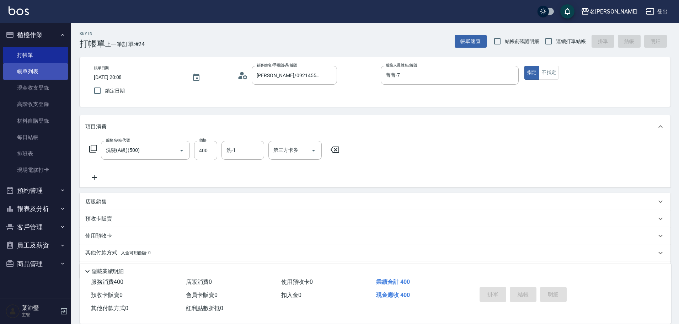
click at [32, 72] on link "帳單列表" at bounding box center [35, 71] width 65 height 16
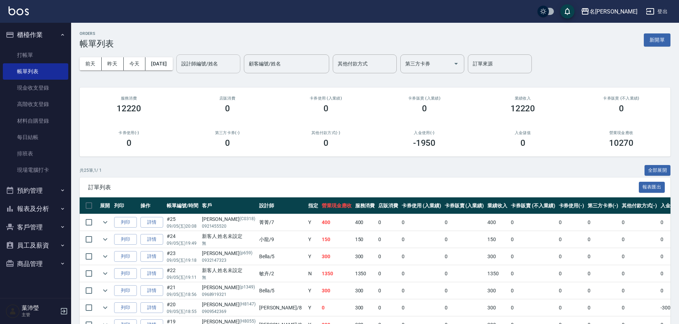
click at [224, 65] on input "設計師編號/姓名" at bounding box center [208, 64] width 58 height 12
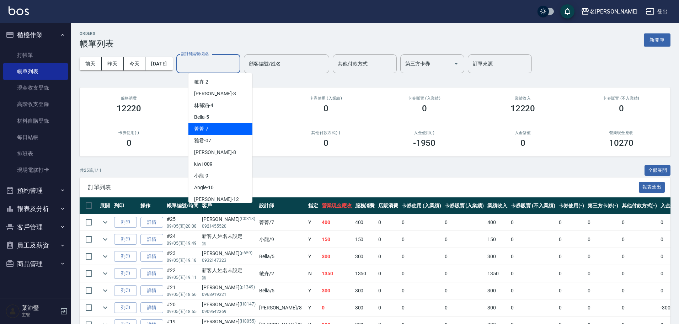
click at [223, 128] on div "菁菁 -7" at bounding box center [220, 129] width 64 height 12
type input "菁菁-7"
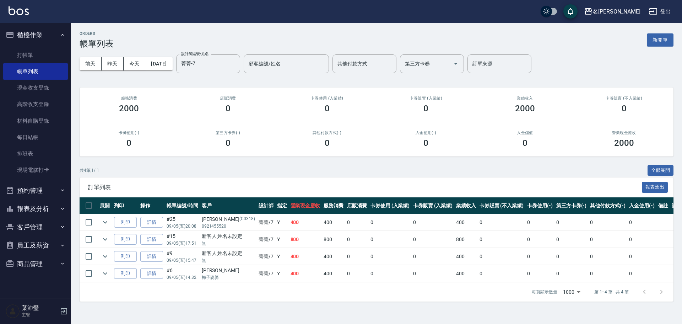
click at [98, 255] on td at bounding box center [105, 256] width 14 height 17
click at [104, 257] on icon "expand row" at bounding box center [105, 256] width 9 height 9
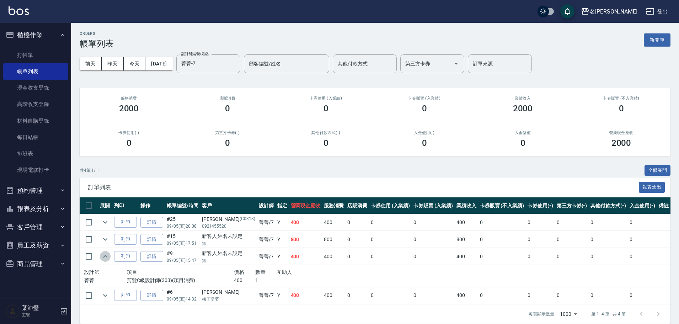
click at [104, 257] on icon "expand row" at bounding box center [105, 256] width 9 height 9
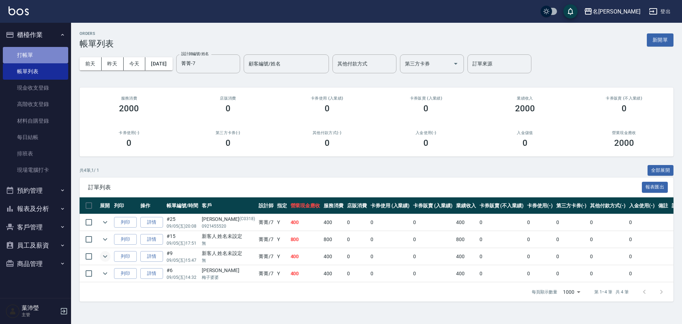
click at [55, 56] on link "打帳單" at bounding box center [35, 55] width 65 height 16
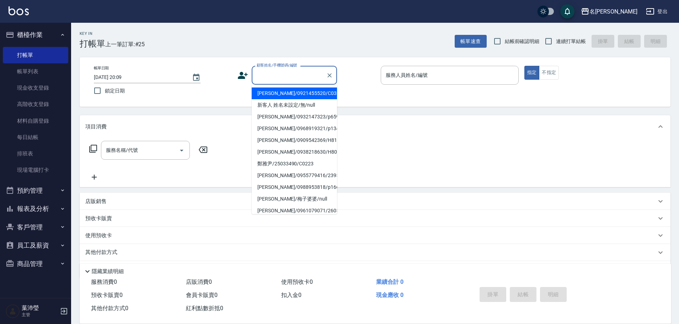
click at [297, 75] on input "顧客姓名/手機號碼/編號" at bounding box center [289, 75] width 68 height 12
click at [299, 95] on li "黃月雲/0936044241/9016" at bounding box center [294, 93] width 85 height 12
type input "黃月雲/0936044241/9016"
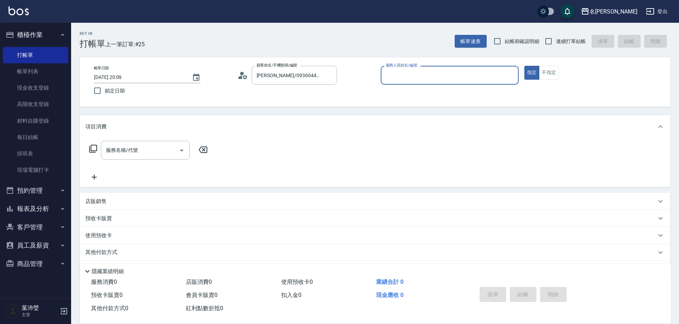
type input "敏卉-2"
click at [93, 149] on icon at bounding box center [93, 148] width 9 height 9
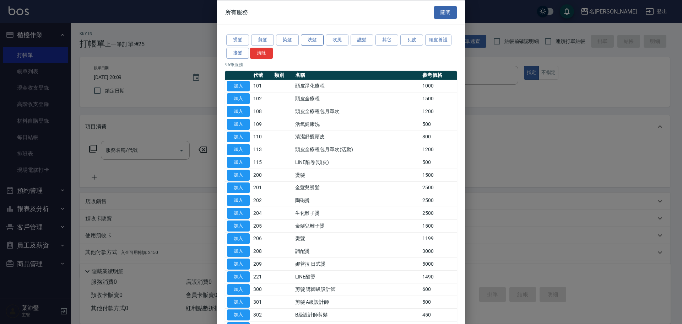
click at [310, 41] on button "洗髮" at bounding box center [312, 39] width 23 height 11
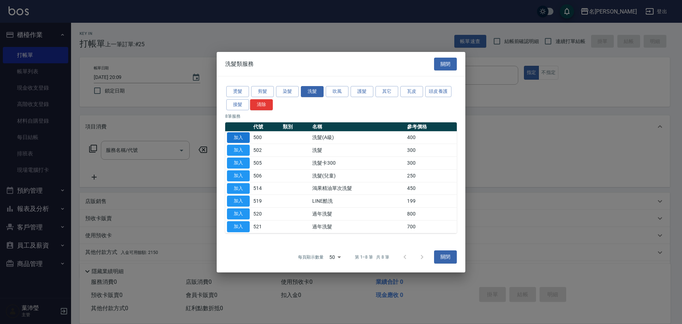
click at [244, 136] on button "加入" at bounding box center [238, 137] width 23 height 11
type input "洗髮(A級)(500)"
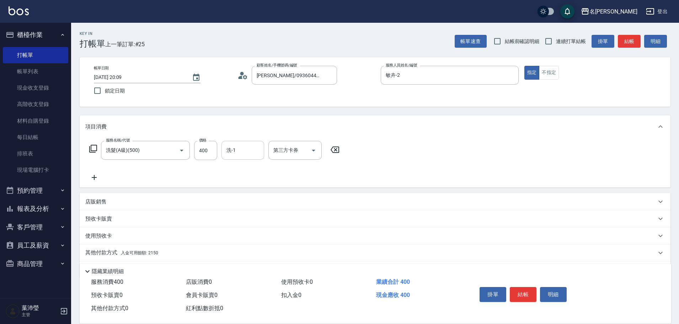
click at [230, 152] on input "洗-1" at bounding box center [243, 150] width 36 height 12
click at [256, 167] on div "語爭 -20" at bounding box center [242, 168] width 43 height 12
type input "語爭-20"
drag, startPoint x: 102, startPoint y: 254, endPoint x: 105, endPoint y: 251, distance: 4.3
click at [101, 254] on p "其他付款方式 入金可用餘額: 2150" at bounding box center [121, 253] width 73 height 8
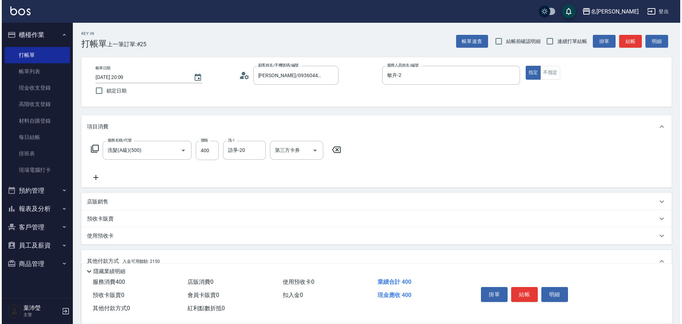
scroll to position [107, 0]
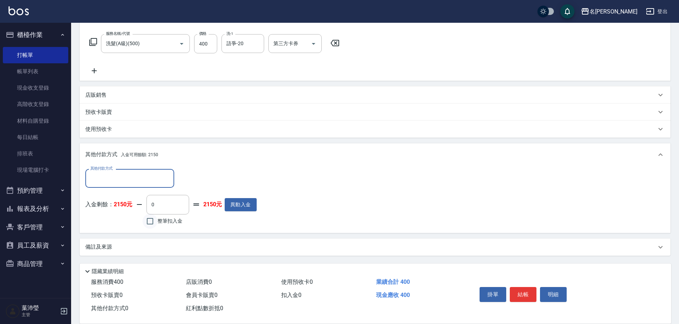
click at [149, 220] on input "整筆扣入金" at bounding box center [150, 221] width 15 height 15
checkbox input "true"
type input "400"
drag, startPoint x: 551, startPoint y: 291, endPoint x: 533, endPoint y: 283, distance: 19.4
click at [551, 291] on button "明細" at bounding box center [553, 294] width 27 height 15
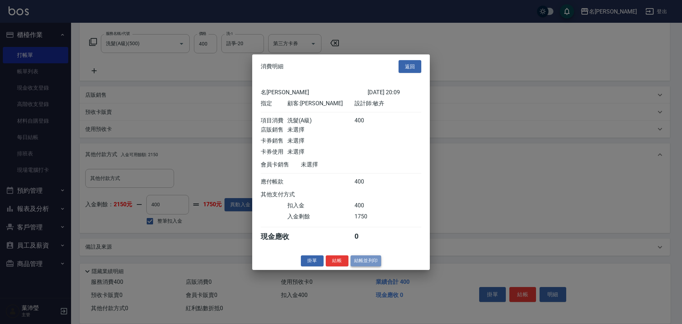
click at [370, 266] on button "結帳並列印" at bounding box center [366, 260] width 31 height 11
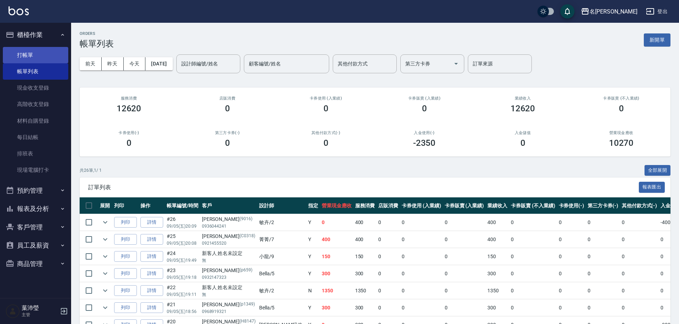
click at [55, 55] on link "打帳單" at bounding box center [35, 55] width 65 height 16
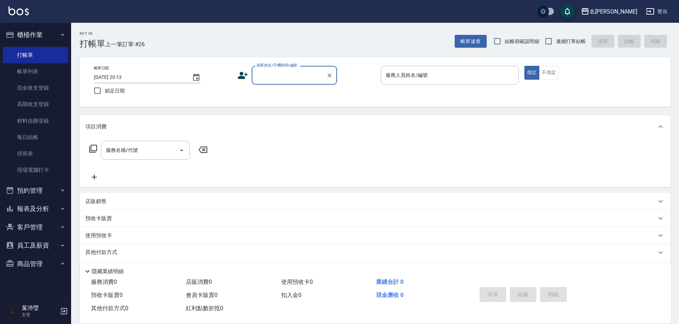
click at [289, 80] on input "顧客姓名/手機號碼/編號" at bounding box center [289, 75] width 68 height 12
click at [276, 74] on input "顧客姓名/手機號碼/編號" at bounding box center [289, 75] width 68 height 12
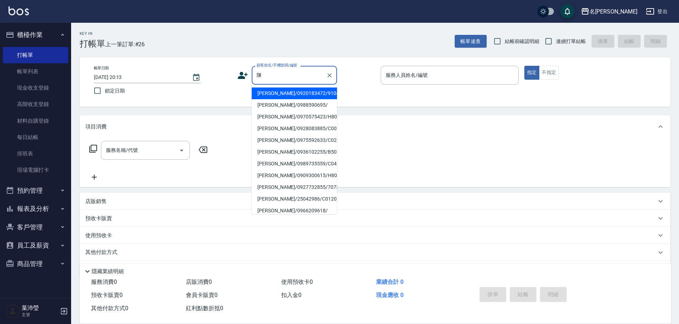
click at [286, 138] on li "陳宜菁/0975592633/C0293" at bounding box center [294, 140] width 85 height 12
type input "陳宜菁/0975592633/C0293"
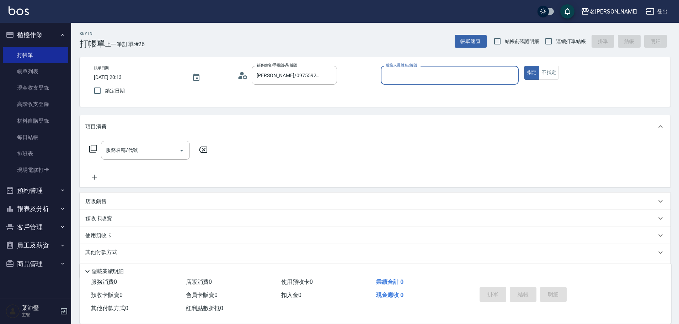
type input "敏卉-2"
click at [93, 148] on icon at bounding box center [93, 148] width 9 height 9
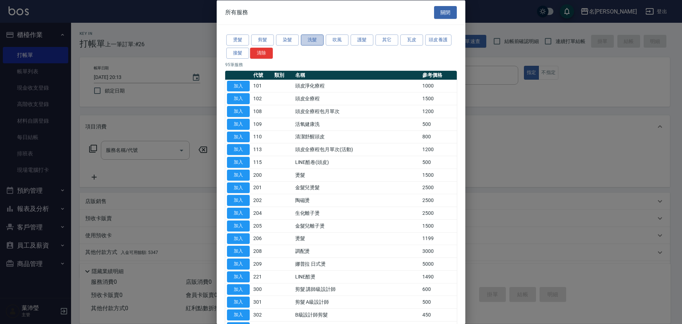
click at [308, 42] on button "洗髮" at bounding box center [312, 39] width 23 height 11
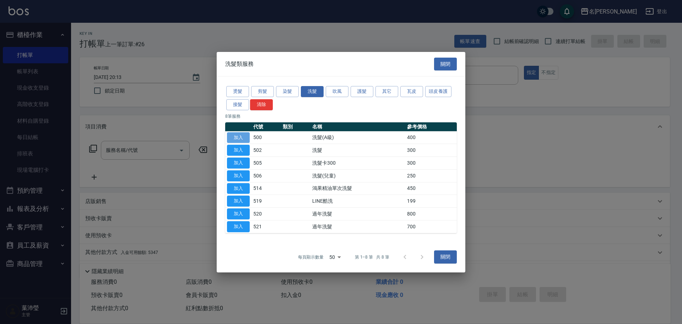
click at [237, 136] on button "加入" at bounding box center [238, 137] width 23 height 11
type input "洗髮(A級)(500)"
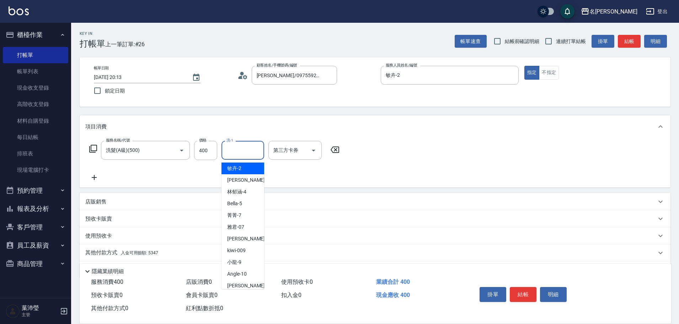
click at [233, 151] on input "洗-1" at bounding box center [243, 150] width 36 height 12
click at [233, 168] on span "語爭 -20" at bounding box center [235, 168] width 17 height 7
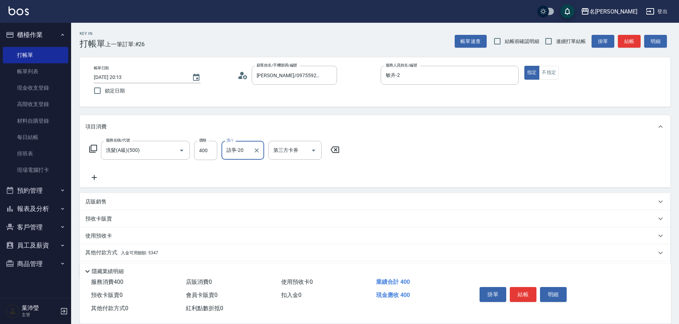
type input "語爭-20"
click at [92, 149] on icon at bounding box center [93, 148] width 9 height 9
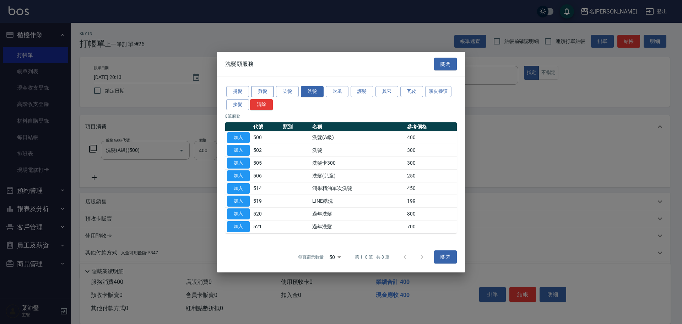
click at [264, 91] on button "剪髮" at bounding box center [262, 91] width 23 height 11
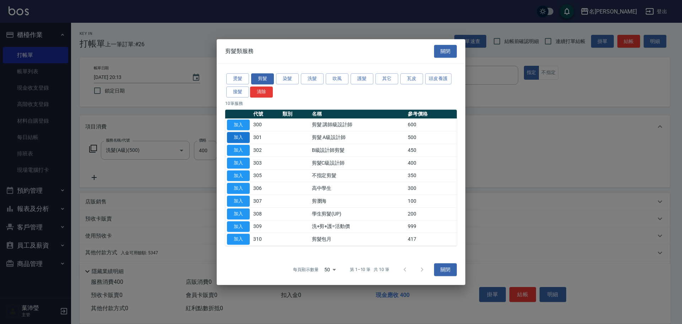
click at [238, 136] on button "加入" at bounding box center [238, 137] width 23 height 11
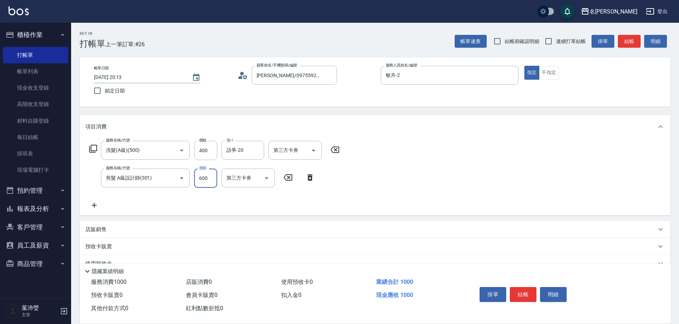
type input "600"
click at [93, 148] on icon at bounding box center [93, 148] width 9 height 9
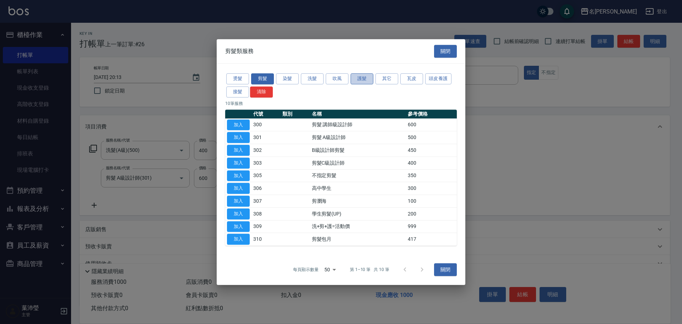
click at [357, 81] on button "護髮" at bounding box center [362, 78] width 23 height 11
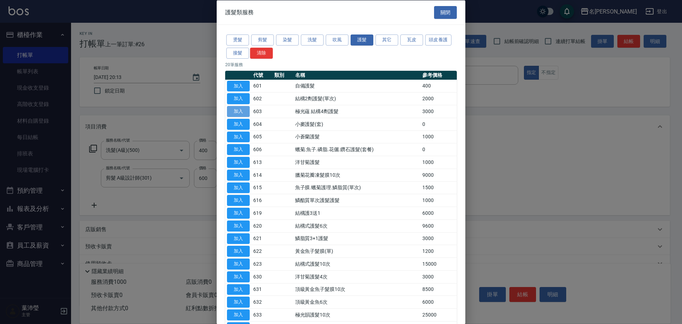
click at [242, 113] on button "加入" at bounding box center [238, 111] width 23 height 11
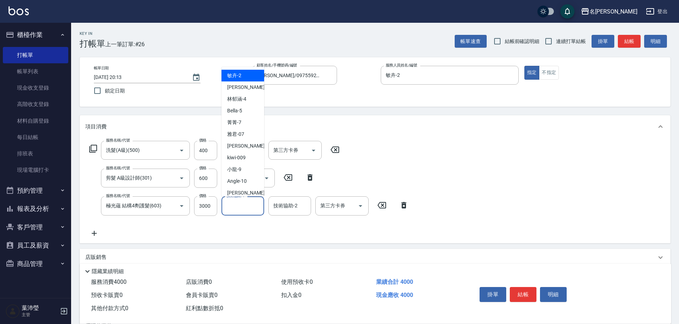
click at [241, 206] on input "技術協助-1" at bounding box center [243, 205] width 36 height 12
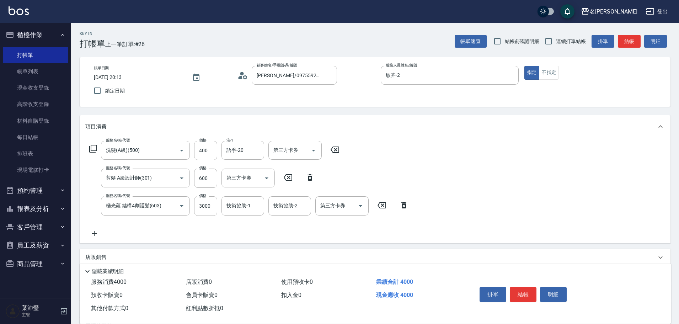
click at [384, 134] on div "項目消費" at bounding box center [375, 126] width 591 height 23
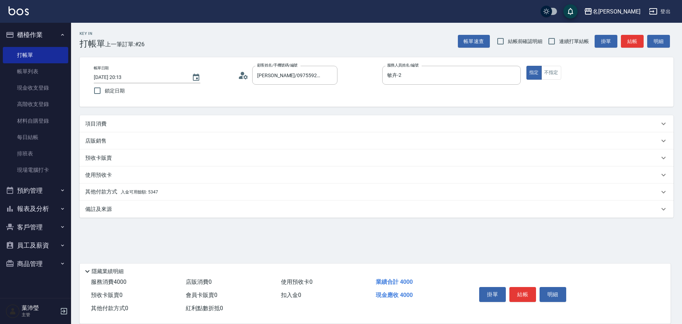
click at [102, 122] on p "項目消費" at bounding box center [95, 123] width 21 height 7
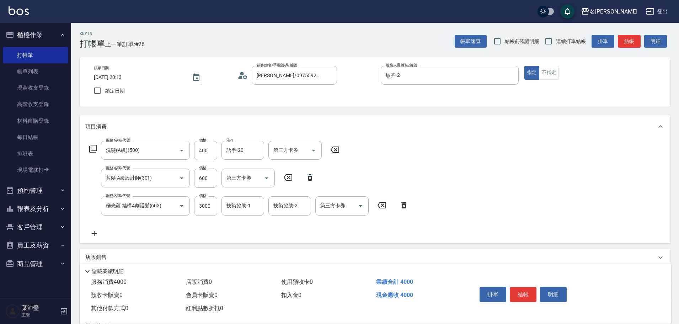
scroll to position [79, 0]
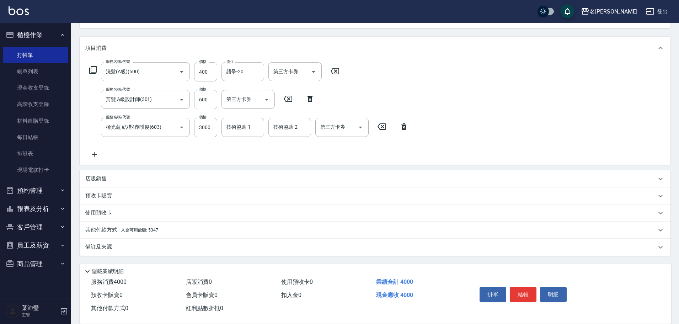
drag, startPoint x: 107, startPoint y: 228, endPoint x: 111, endPoint y: 230, distance: 4.8
click at [111, 230] on p "其他付款方式 入金可用餘額: 5347" at bounding box center [121, 230] width 73 height 8
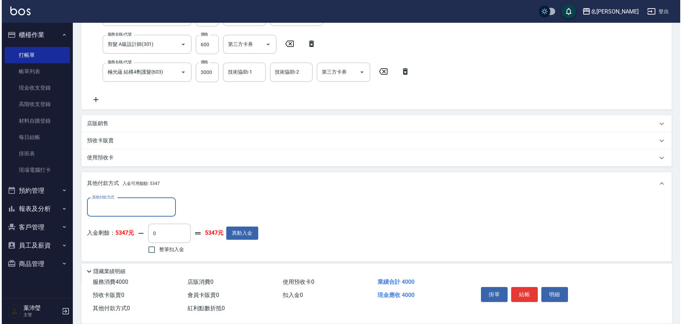
scroll to position [162, 0]
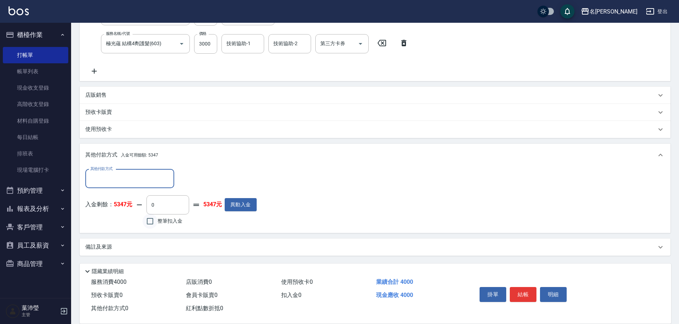
click at [152, 220] on input "整筆扣入金" at bounding box center [150, 221] width 15 height 15
checkbox input "true"
type input "4000"
click at [548, 295] on button "明細" at bounding box center [553, 294] width 27 height 15
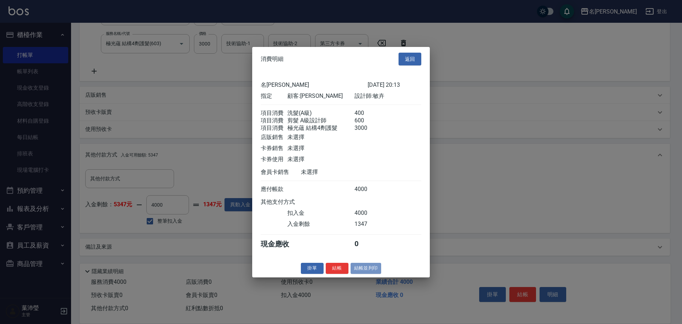
click at [369, 273] on button "結帳並列印" at bounding box center [366, 268] width 31 height 11
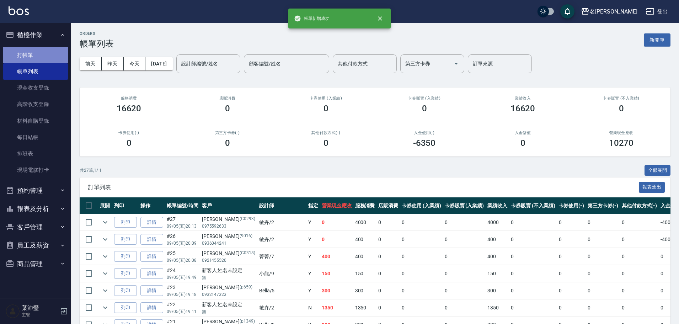
click at [25, 53] on link "打帳單" at bounding box center [35, 55] width 65 height 16
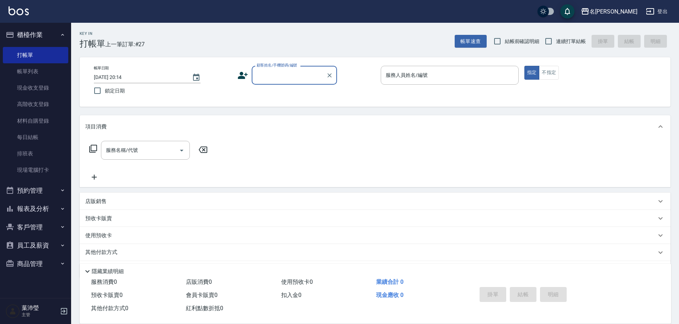
click at [270, 77] on input "顧客姓名/手機號碼/編號" at bounding box center [289, 75] width 68 height 12
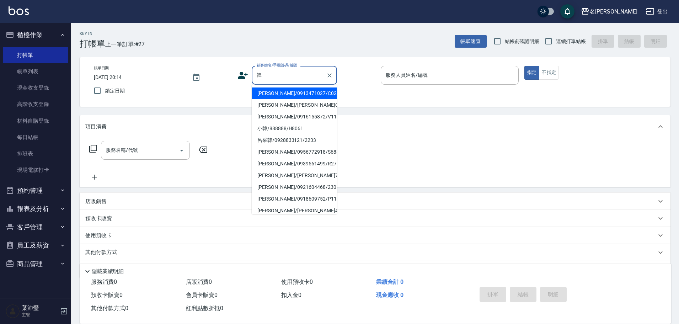
click at [286, 92] on li "韓淑蓉/0913471027/C0255" at bounding box center [294, 93] width 85 height 12
type input "韓淑蓉/0913471027/C0255"
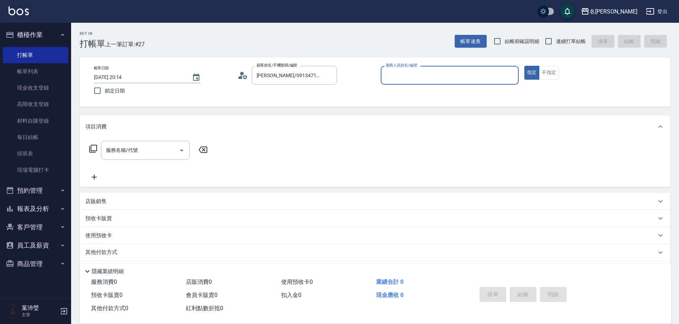
type input "敏卉-2"
click at [95, 147] on icon at bounding box center [93, 148] width 9 height 9
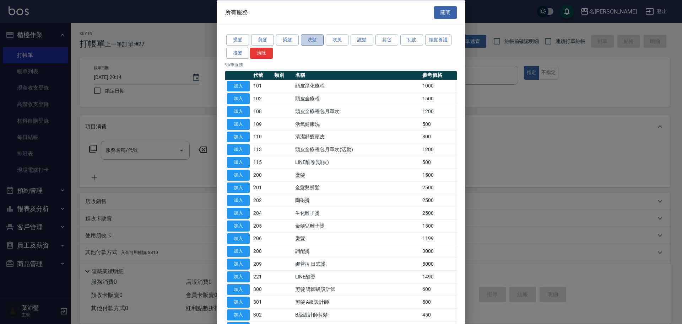
click at [308, 43] on button "洗髮" at bounding box center [312, 39] width 23 height 11
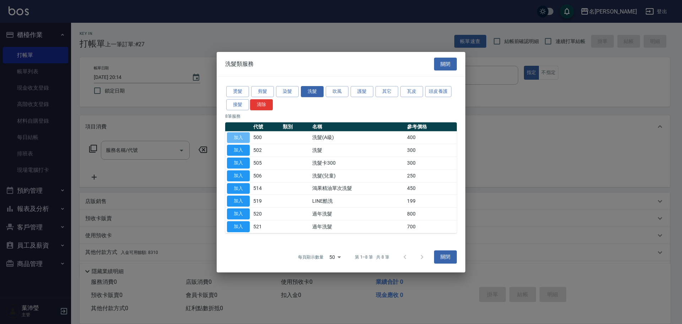
drag, startPoint x: 244, startPoint y: 137, endPoint x: 243, endPoint y: 133, distance: 4.0
click at [243, 136] on button "加入" at bounding box center [238, 137] width 23 height 11
type input "洗髮(A級)(500)"
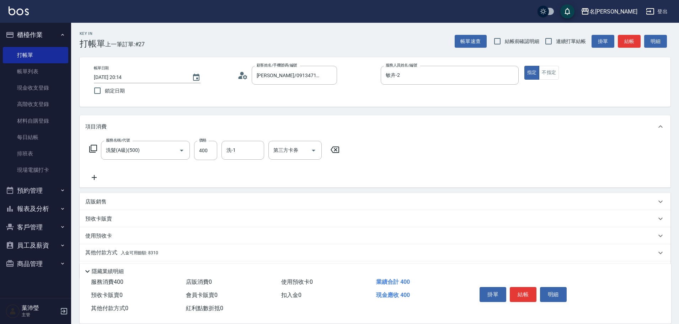
click at [100, 249] on p "其他付款方式 入金可用餘額: 8310" at bounding box center [121, 253] width 73 height 8
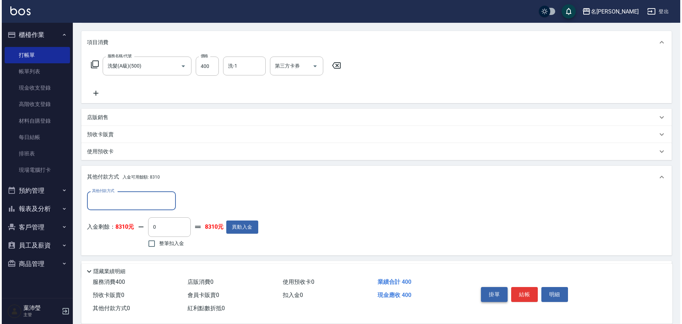
scroll to position [107, 0]
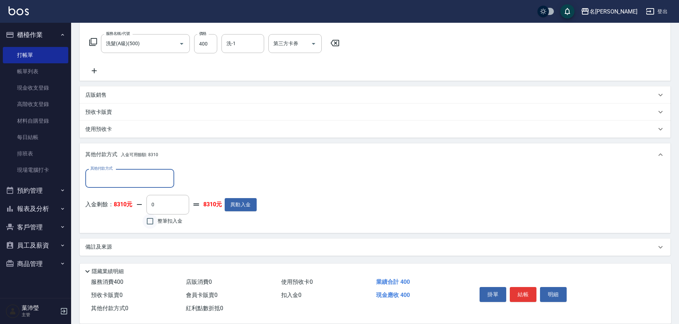
click at [152, 222] on input "整筆扣入金" at bounding box center [150, 221] width 15 height 15
checkbox input "true"
type input "400"
click at [552, 291] on button "明細" at bounding box center [553, 294] width 27 height 15
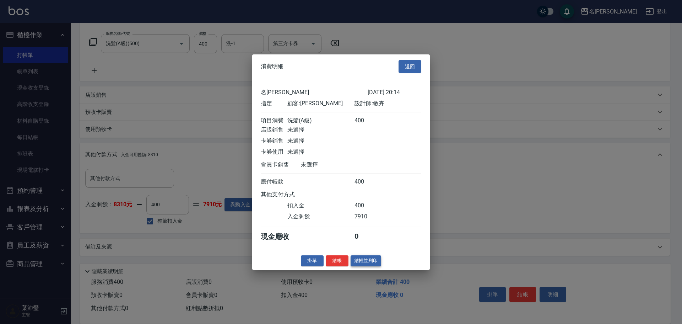
click at [369, 266] on button "結帳並列印" at bounding box center [366, 260] width 31 height 11
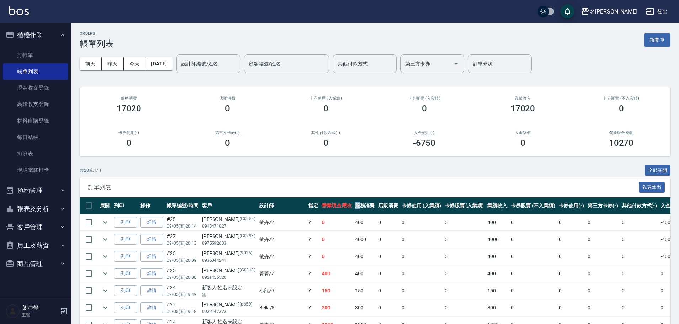
click at [353, 201] on th "服務消費" at bounding box center [364, 205] width 23 height 17
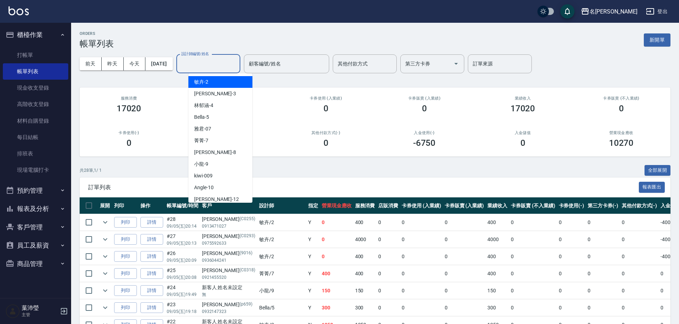
click at [225, 60] on input "設計師編號/姓名" at bounding box center [208, 64] width 58 height 12
click at [221, 81] on div "敏卉 -2" at bounding box center [220, 82] width 64 height 12
type input "敏卉-2"
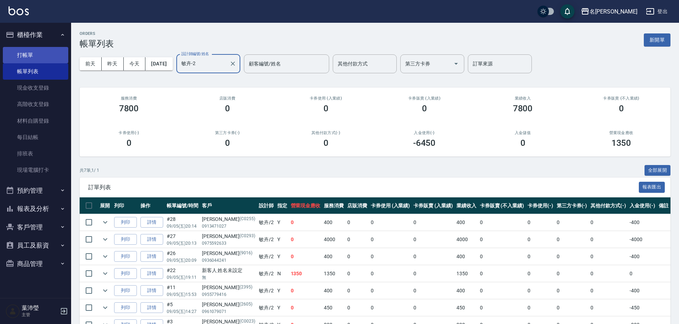
click at [60, 50] on link "打帳單" at bounding box center [35, 55] width 65 height 16
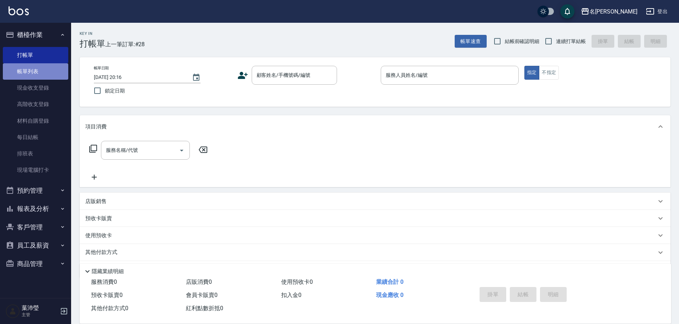
click at [54, 74] on link "帳單列表" at bounding box center [35, 71] width 65 height 16
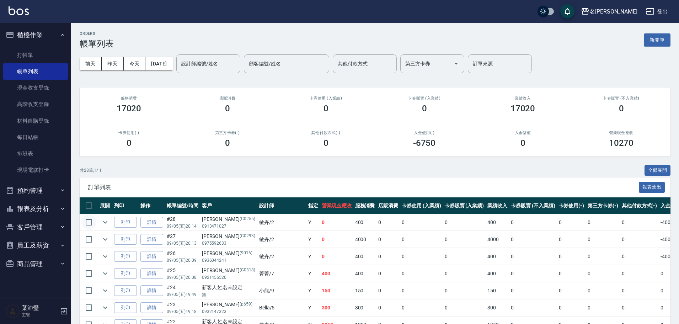
click at [90, 221] on input "checkbox" at bounding box center [88, 222] width 15 height 15
checkbox input "true"
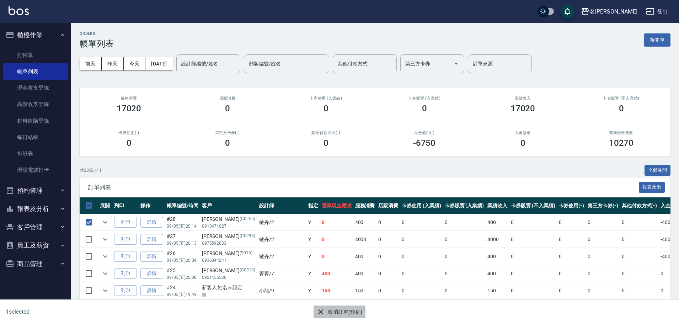
click at [321, 311] on icon "button" at bounding box center [320, 311] width 5 height 5
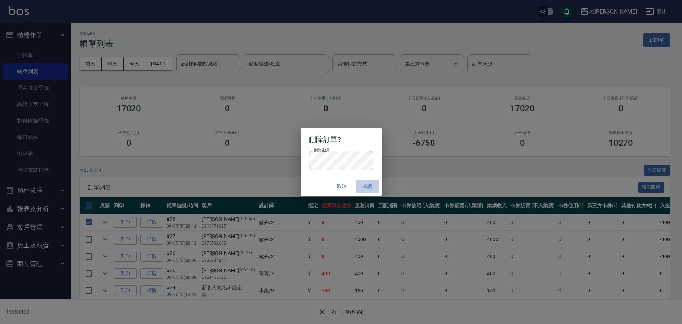
drag, startPoint x: 364, startPoint y: 187, endPoint x: 351, endPoint y: 176, distance: 16.9
click at [364, 186] on button "確認" at bounding box center [367, 186] width 23 height 13
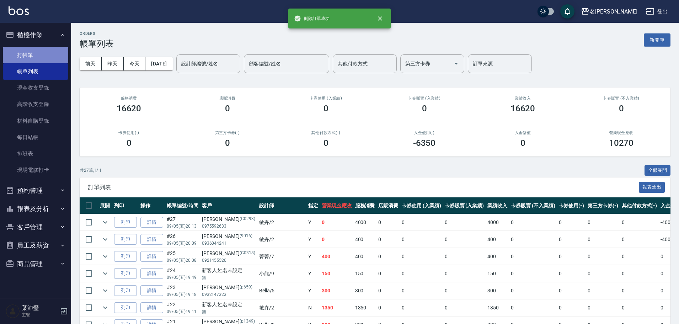
click at [20, 51] on link "打帳單" at bounding box center [35, 55] width 65 height 16
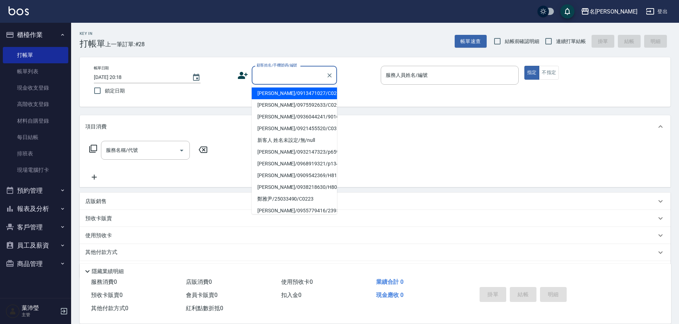
click at [279, 75] on input "顧客姓名/手機號碼/編號" at bounding box center [289, 75] width 68 height 12
click at [281, 92] on li "韓淑蓉/0913471027/C0255" at bounding box center [294, 93] width 85 height 12
type input "韓淑蓉/0913471027/C0255"
type input "敏卉-2"
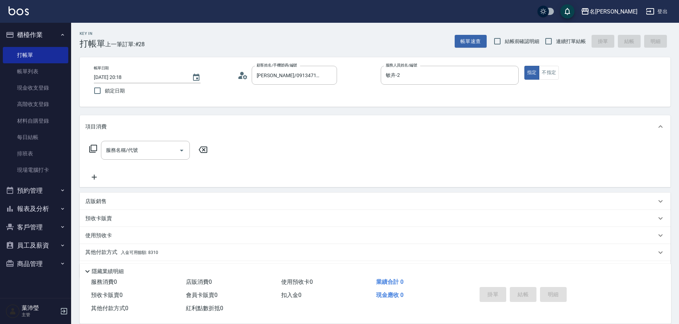
click at [92, 147] on icon at bounding box center [93, 148] width 9 height 9
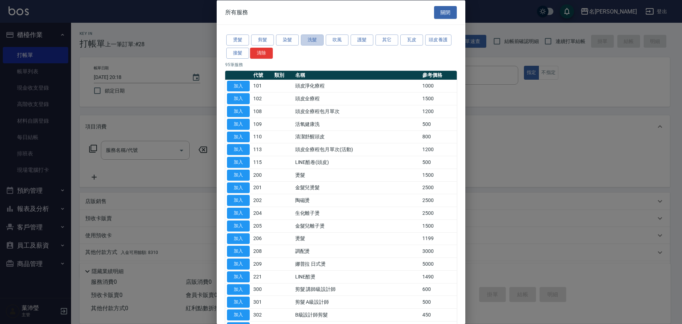
drag, startPoint x: 310, startPoint y: 41, endPoint x: 310, endPoint y: 56, distance: 15.3
click at [309, 41] on button "洗髮" at bounding box center [312, 39] width 23 height 11
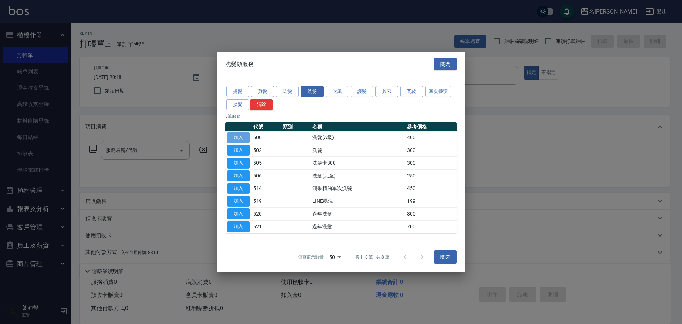
drag, startPoint x: 236, startPoint y: 136, endPoint x: 160, endPoint y: 175, distance: 85.0
click at [236, 137] on button "加入" at bounding box center [238, 137] width 23 height 11
type input "洗髮(A級)(500)"
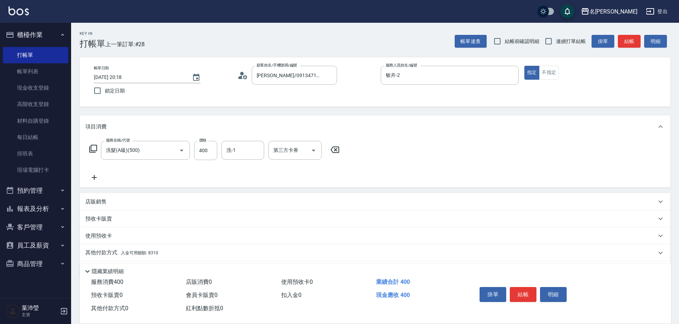
click at [93, 198] on p "店販銷售" at bounding box center [95, 201] width 21 height 7
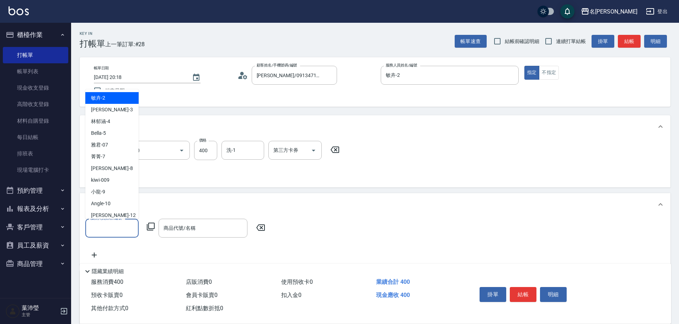
click at [106, 229] on input "服務人員姓名/編號" at bounding box center [111, 228] width 47 height 12
click at [120, 99] on div "敏卉 -2" at bounding box center [111, 98] width 53 height 12
type input "敏卉-2"
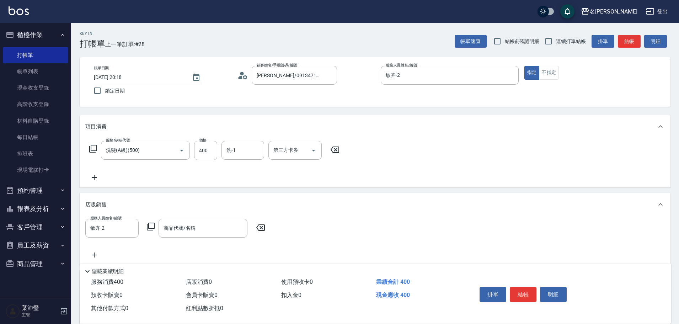
click at [150, 227] on icon at bounding box center [150, 226] width 9 height 9
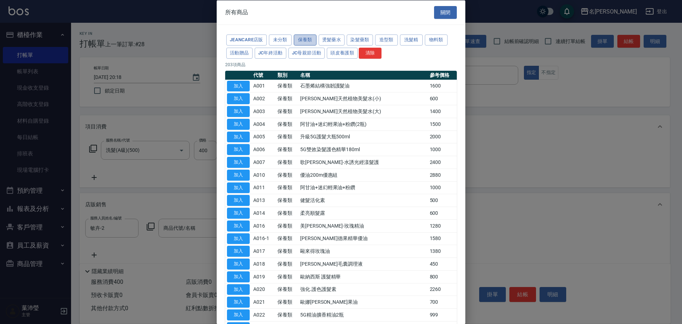
click at [309, 39] on button "保養類" at bounding box center [305, 39] width 23 height 11
click at [408, 42] on button "洗髮精" at bounding box center [411, 39] width 23 height 11
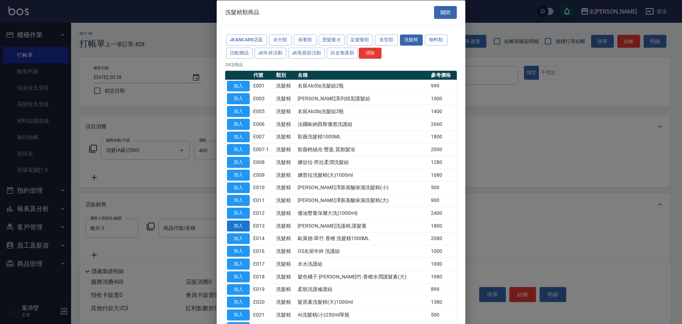
click at [243, 226] on button "加入" at bounding box center [238, 225] width 23 height 11
type input "歐娜西斯洗護精.護髮素"
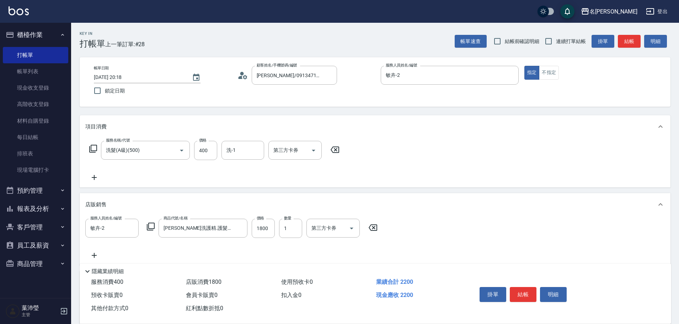
click at [151, 227] on icon at bounding box center [150, 226] width 9 height 9
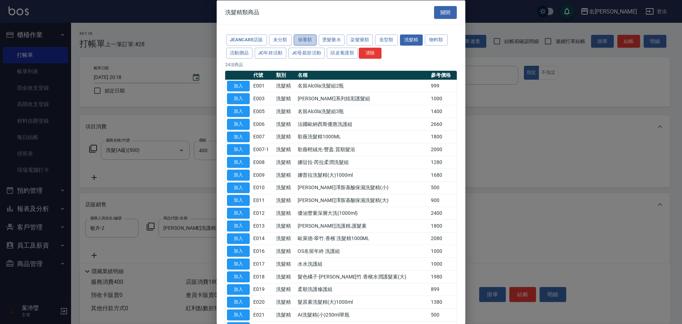
click at [305, 41] on button "保養類" at bounding box center [305, 39] width 23 height 11
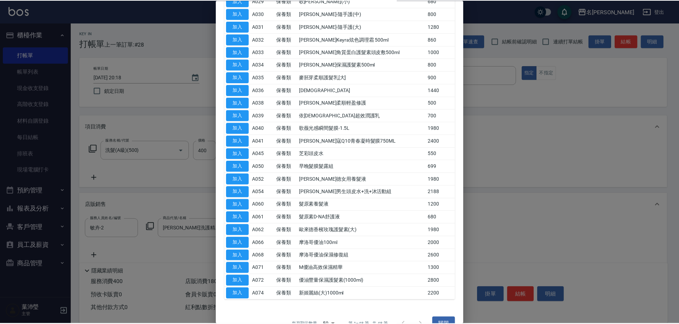
scroll to position [390, 0]
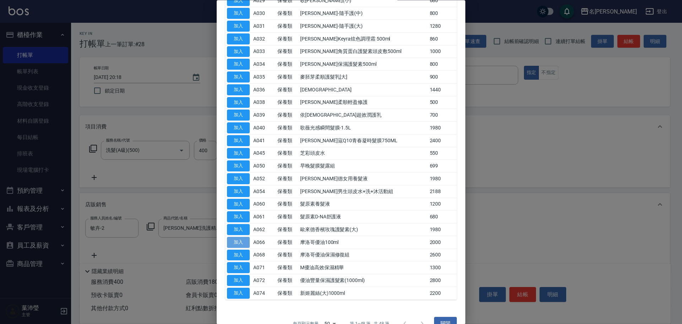
click at [244, 242] on button "加入" at bounding box center [238, 242] width 23 height 11
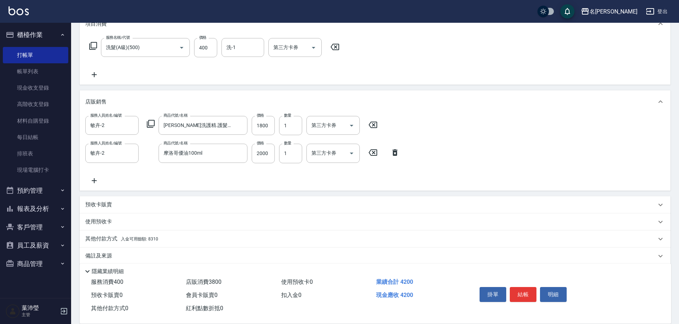
scroll to position [112, 0]
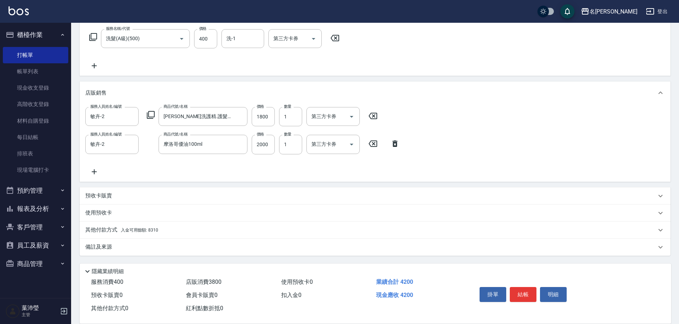
click at [104, 226] on p "其他付款方式 入金可用餘額: 8310" at bounding box center [121, 230] width 73 height 8
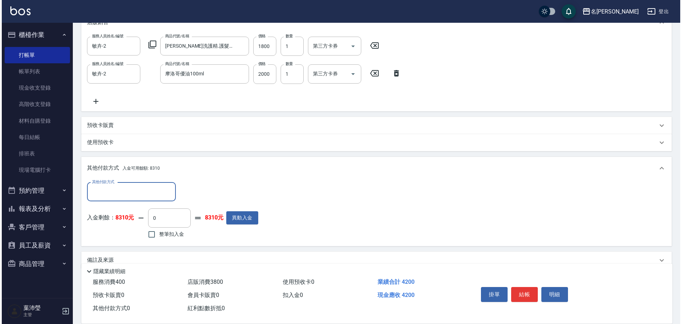
scroll to position [195, 0]
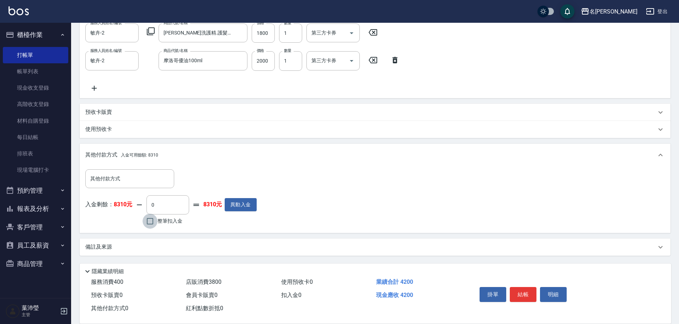
click at [149, 220] on input "整筆扣入金" at bounding box center [150, 221] width 15 height 15
checkbox input "true"
type input "4200"
click at [551, 291] on button "明細" at bounding box center [553, 294] width 27 height 15
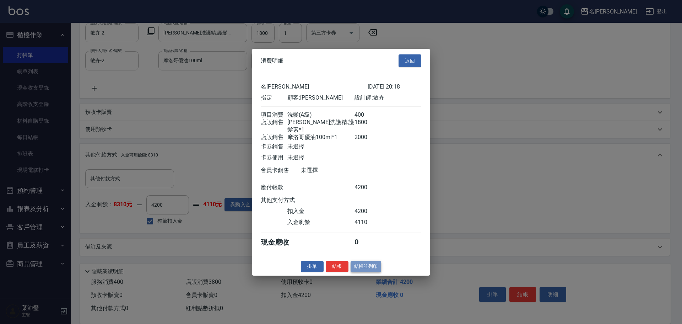
click at [364, 267] on button "結帳並列印" at bounding box center [366, 266] width 31 height 11
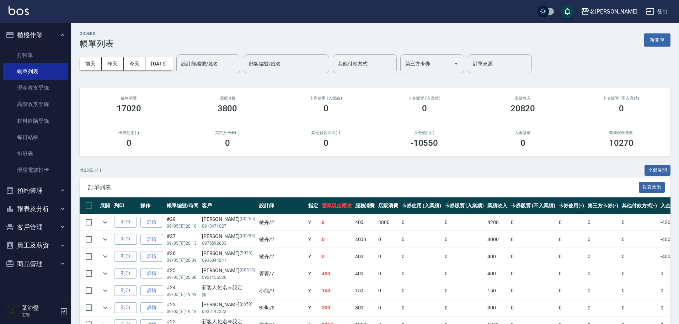
click at [557, 211] on th "卡券使用(-)" at bounding box center [571, 205] width 29 height 17
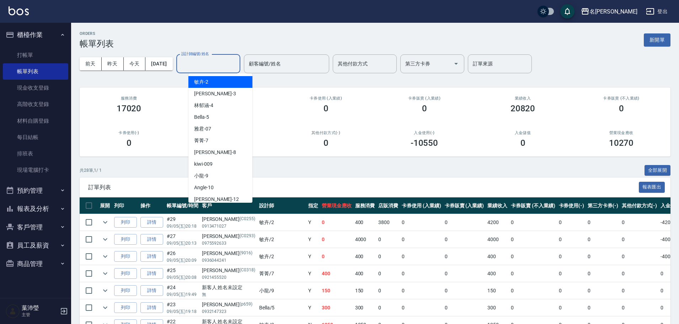
click at [209, 67] on input "設計師編號/姓名" at bounding box center [208, 64] width 58 height 12
click at [232, 184] on div "Angle -10" at bounding box center [220, 188] width 64 height 12
type input "Angle-10"
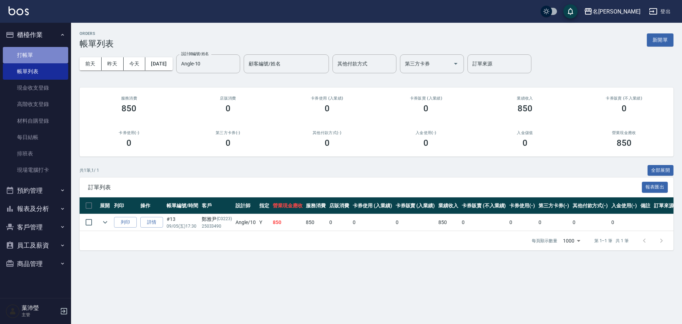
click at [34, 58] on link "打帳單" at bounding box center [35, 55] width 65 height 16
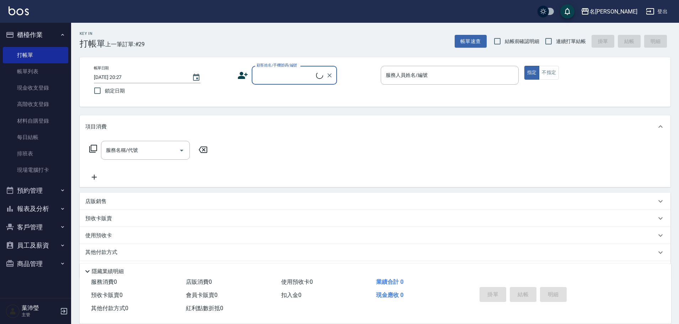
click at [270, 80] on input "顧客姓名/手機號碼/編號" at bounding box center [285, 75] width 61 height 12
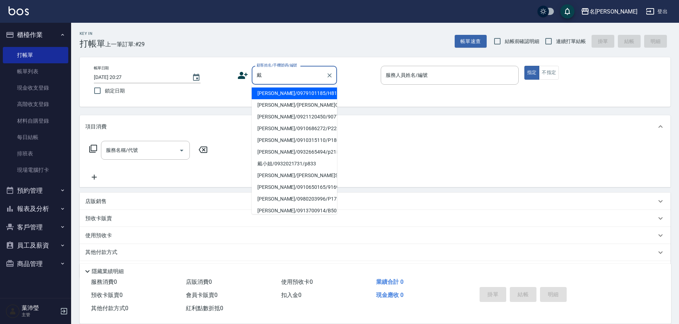
click at [283, 106] on li "戴惠娟/戴惠娟C0288/C0288" at bounding box center [294, 105] width 85 height 12
type input "戴惠娟/戴惠娟C0288/C0288"
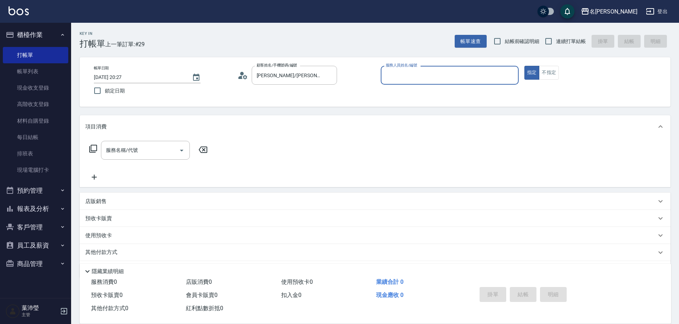
type input "Angle-10"
click at [92, 147] on icon at bounding box center [93, 148] width 9 height 9
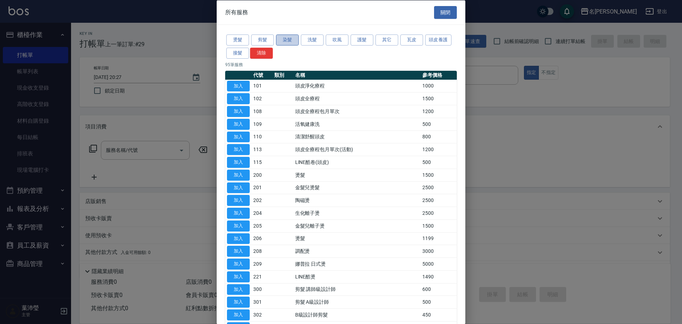
click at [287, 37] on button "染髮" at bounding box center [287, 39] width 23 height 11
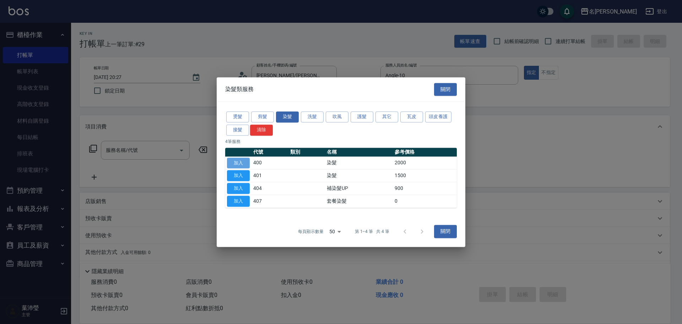
click at [243, 160] on button "加入" at bounding box center [238, 162] width 23 height 11
type input "染髮(400)"
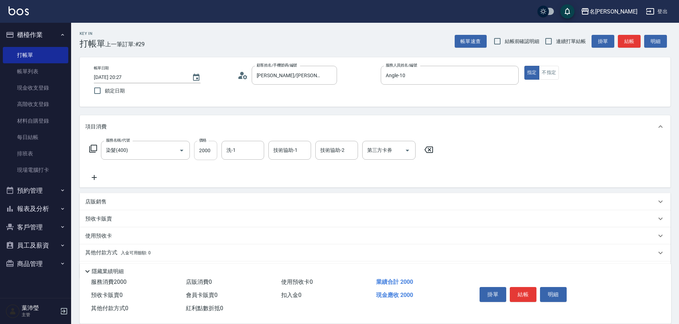
click at [211, 150] on input "2000" at bounding box center [205, 150] width 23 height 19
type input "1600"
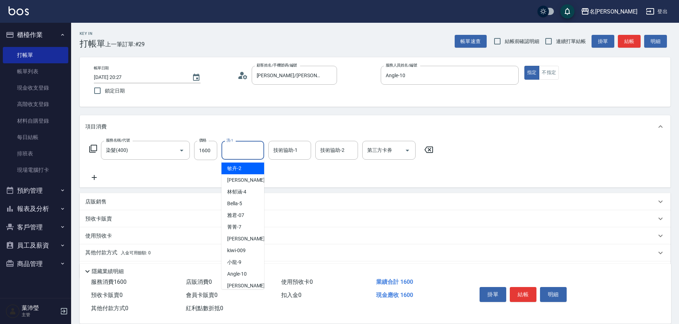
click at [232, 152] on input "洗-1" at bounding box center [243, 150] width 36 height 12
type input "[PERSON_NAME]-19"
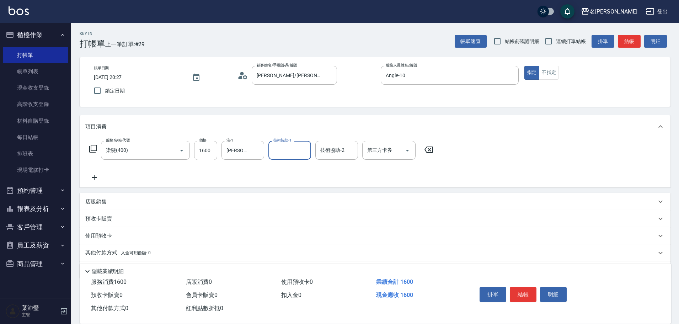
click at [277, 149] on input "技術協助-1" at bounding box center [290, 150] width 36 height 12
type input "[PERSON_NAME]-19"
type input "Angle-10"
click at [524, 290] on button "結帳" at bounding box center [523, 294] width 27 height 15
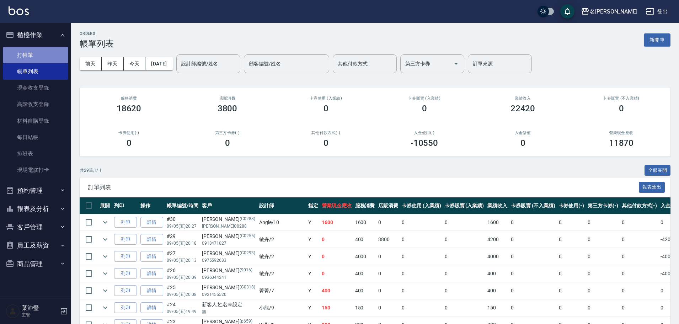
click at [35, 55] on link "打帳單" at bounding box center [35, 55] width 65 height 16
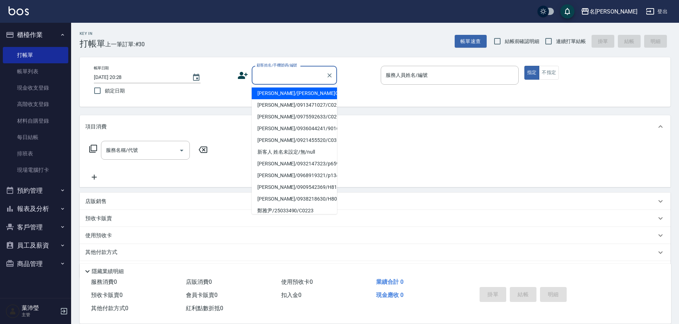
click at [265, 75] on input "顧客姓名/手機號碼/編號" at bounding box center [289, 75] width 68 height 12
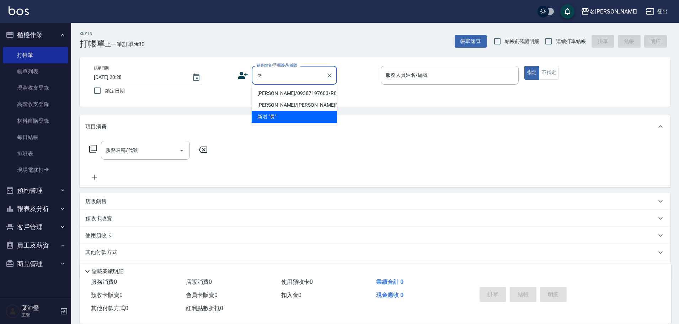
type input "漲"
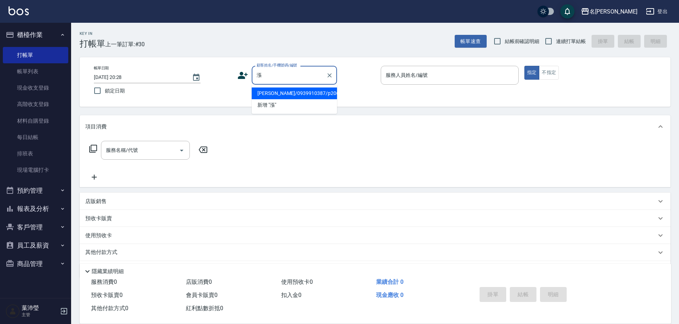
drag, startPoint x: 268, startPoint y: 80, endPoint x: 237, endPoint y: 77, distance: 30.3
click at [237, 77] on div "顧客姓名/手機號碼/編號 漲 顧客姓名/手機號碼/編號" at bounding box center [306, 75] width 138 height 19
type input "漲"
drag, startPoint x: 260, startPoint y: 75, endPoint x: 246, endPoint y: 77, distance: 14.0
click at [246, 77] on div "顧客姓名/手機號碼/編號 漲 顧客姓名/手機號碼/編號" at bounding box center [306, 75] width 138 height 19
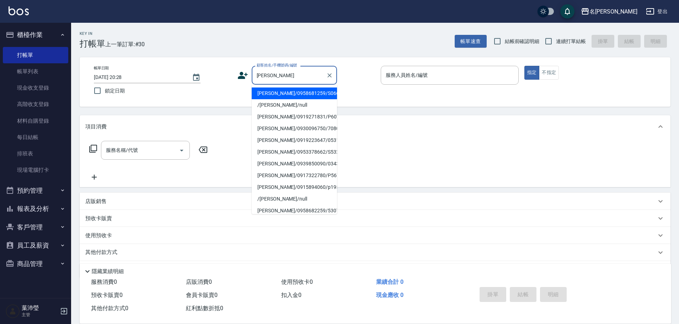
click at [272, 92] on li "張美慧/0958681259/S0660" at bounding box center [294, 93] width 85 height 12
type input "張美慧/0958681259/S0660"
type input "Angle-10"
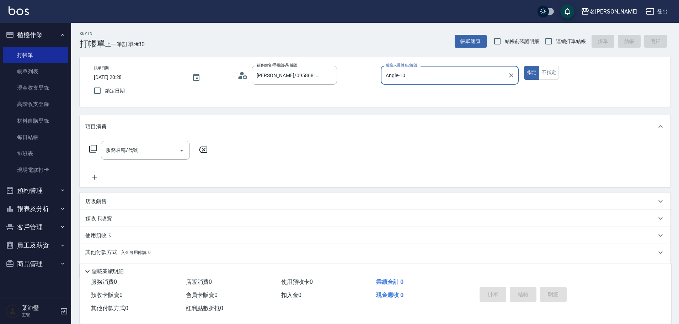
click at [97, 199] on p "店販銷售" at bounding box center [95, 201] width 21 height 7
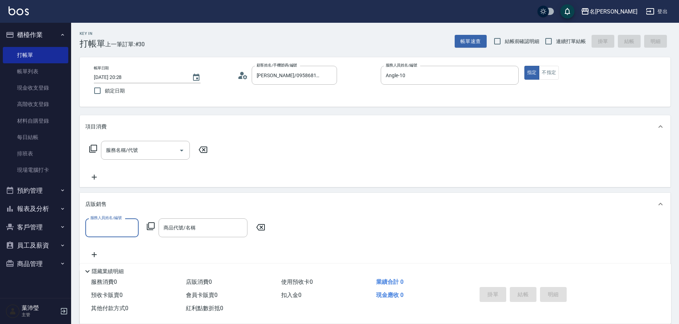
click at [112, 230] on input "服務人員姓名/編號" at bounding box center [111, 227] width 47 height 12
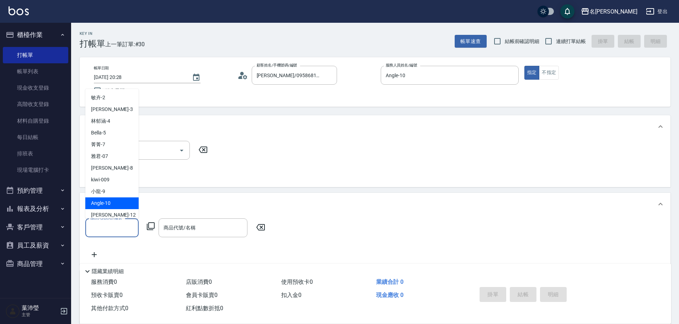
click at [104, 201] on span "Angle -10" at bounding box center [101, 202] width 20 height 7
type input "Angle-10"
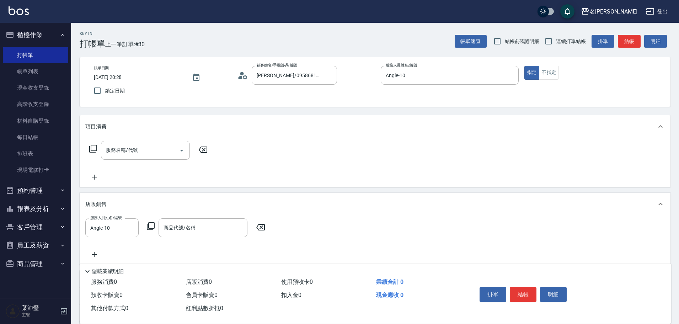
click at [152, 227] on icon at bounding box center [150, 226] width 9 height 9
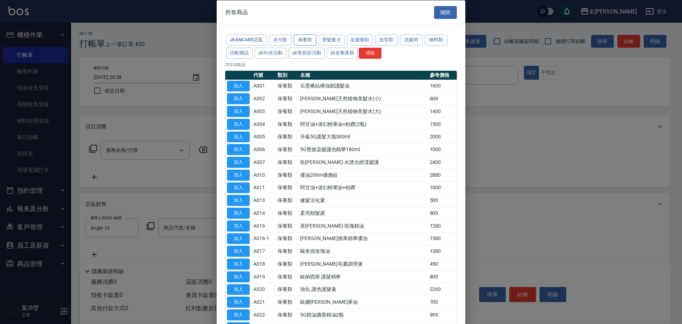
click at [312, 38] on button "保養類" at bounding box center [305, 39] width 23 height 11
click at [393, 38] on button "造型類" at bounding box center [386, 39] width 23 height 11
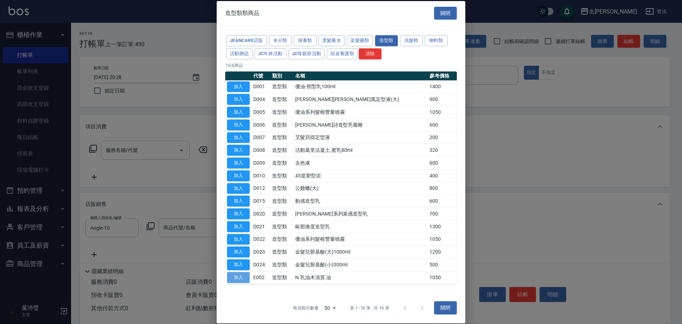
click at [229, 277] on button "加入" at bounding box center [238, 277] width 23 height 11
type input "N.乳油木清質 油"
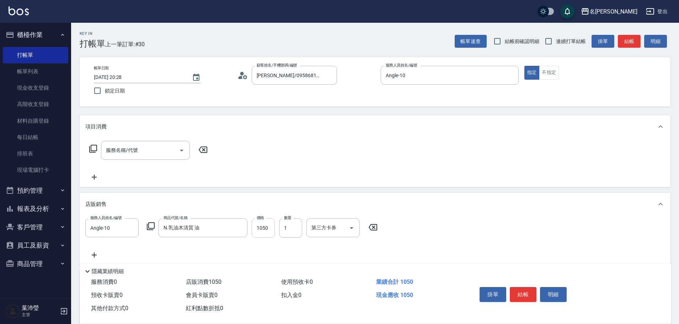
click at [257, 232] on input "1050" at bounding box center [263, 227] width 23 height 19
type input "1000"
click at [93, 149] on icon at bounding box center [93, 148] width 9 height 9
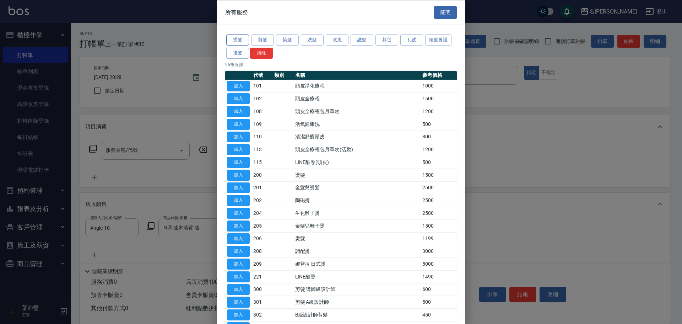
click at [238, 41] on button "燙髮" at bounding box center [237, 39] width 23 height 11
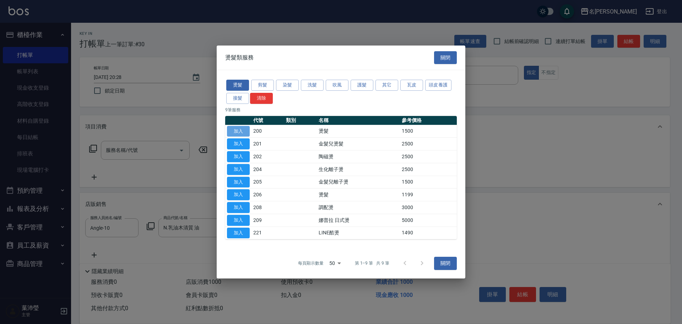
click at [233, 129] on button "加入" at bounding box center [238, 131] width 23 height 11
type input "燙髮(200)"
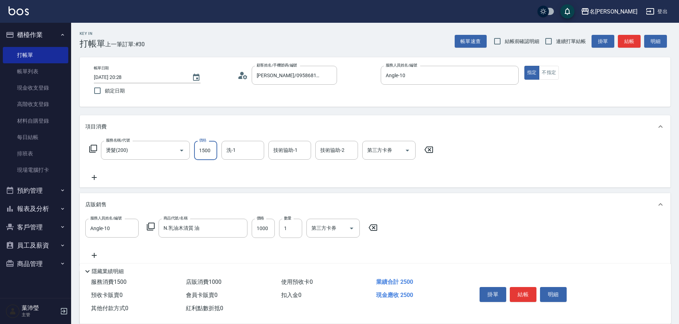
click at [207, 146] on input "1500" at bounding box center [205, 150] width 23 height 19
type input "4500"
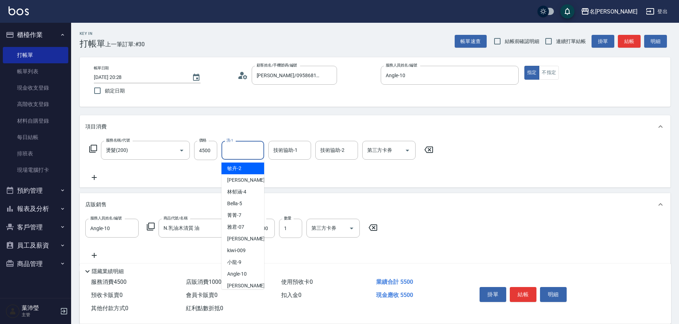
click at [230, 146] on input "洗-1" at bounding box center [243, 150] width 36 height 12
type input "語爭-20"
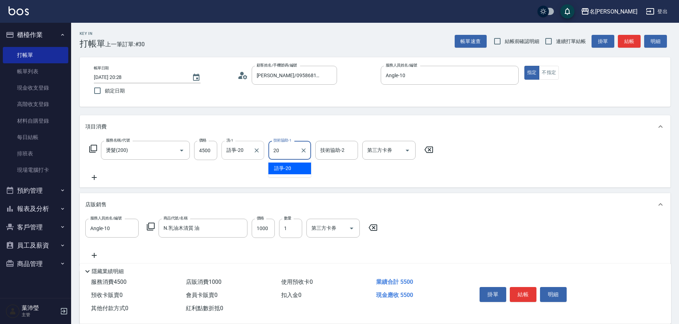
type input "語爭-20"
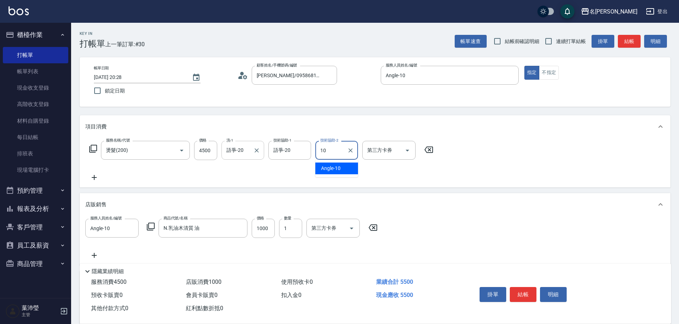
type input "Angle-10"
click at [526, 295] on button "結帳" at bounding box center [523, 294] width 27 height 15
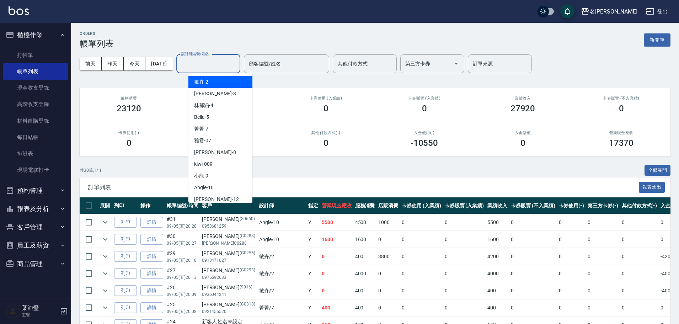
click at [201, 64] on input "設計師編號/姓名" at bounding box center [208, 64] width 58 height 12
click at [20, 58] on link "打帳單" at bounding box center [35, 55] width 65 height 16
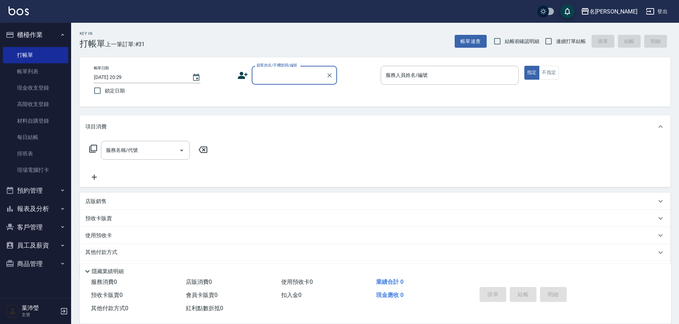
click at [277, 76] on input "顧客姓名/手機號碼/編號" at bounding box center [289, 75] width 68 height 12
type input "愈愈"
click at [344, 145] on div "服務名稱/代號 服務名稱/代號" at bounding box center [375, 162] width 591 height 49
click at [256, 73] on input "顧客姓名/手機號碼/編號" at bounding box center [289, 75] width 68 height 12
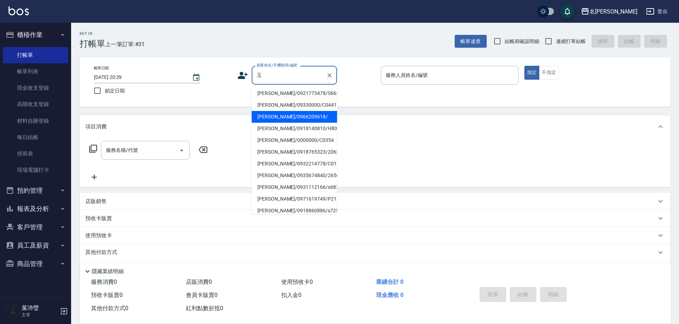
click at [285, 114] on li "陳玉萍/0966209618/" at bounding box center [294, 117] width 85 height 12
type input "陳玉萍/0966209618/"
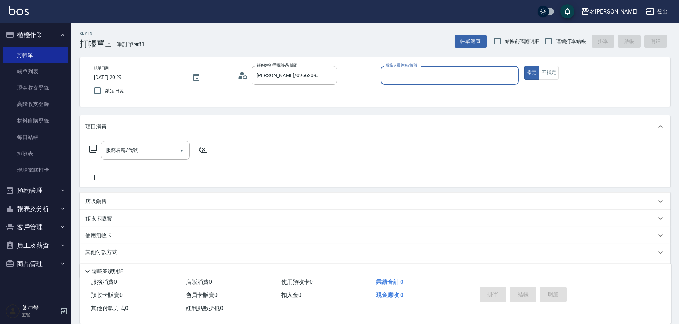
type input "Angle-10"
click at [88, 145] on div "服務名稱/代號 服務名稱/代號" at bounding box center [148, 150] width 127 height 19
click at [93, 149] on icon at bounding box center [93, 148] width 9 height 9
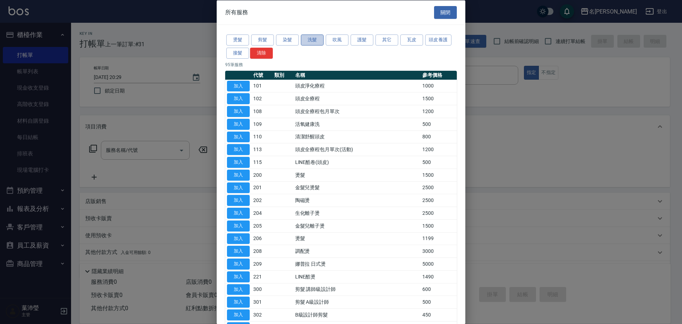
click at [317, 40] on button "洗髮" at bounding box center [312, 39] width 23 height 11
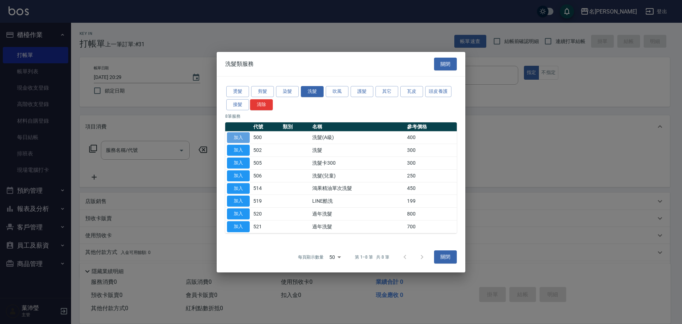
click at [242, 135] on button "加入" at bounding box center [238, 137] width 23 height 11
type input "洗髮(A級)(500)"
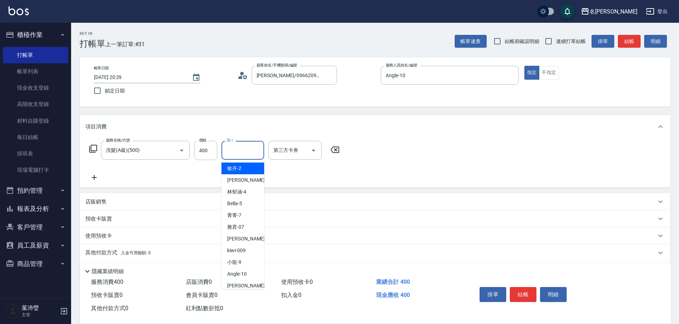
click at [243, 147] on input "洗-1" at bounding box center [243, 150] width 36 height 12
type input "[PERSON_NAME]-19"
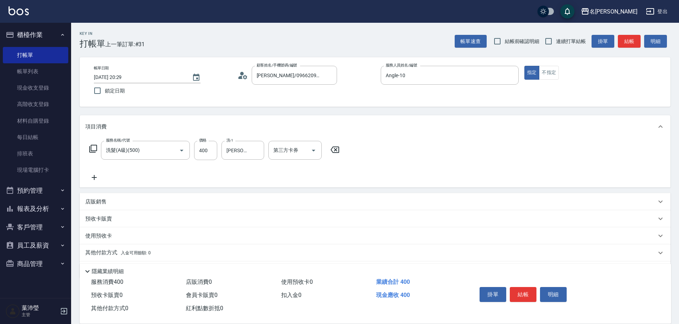
click at [92, 178] on icon at bounding box center [94, 177] width 18 height 9
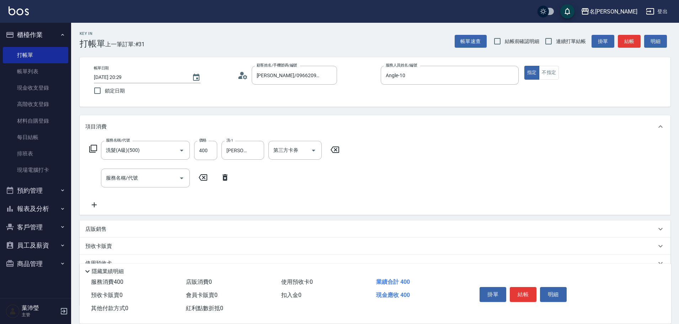
click at [94, 146] on icon at bounding box center [93, 148] width 9 height 9
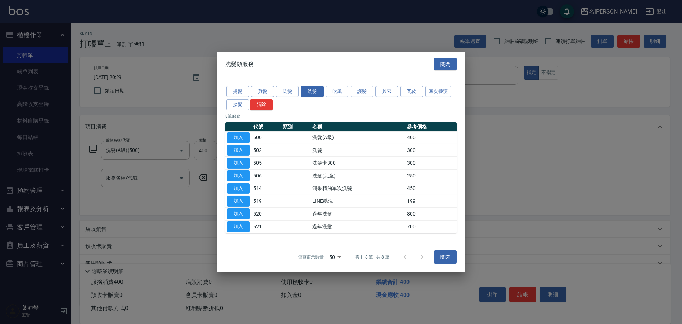
click at [274, 84] on div "燙髮 剪髮 染髮 洗髮 吹風 護髮 其它 瓦皮 頭皮養護 接髮 清除 8 筆服務 代號 類別 名稱 參考價格 加入 500 洗髮(A級) 400 加入 502…" at bounding box center [341, 158] width 249 height 165
click at [263, 93] on button "剪髮" at bounding box center [262, 91] width 23 height 11
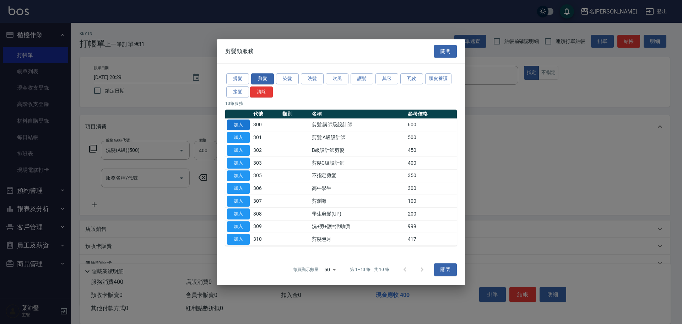
click at [241, 121] on button "加入" at bounding box center [238, 124] width 23 height 11
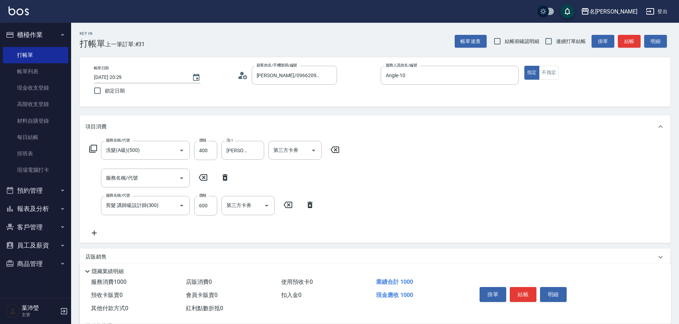
click at [228, 176] on icon at bounding box center [225, 177] width 18 height 9
type input "剪髮 講師級設計師(300)"
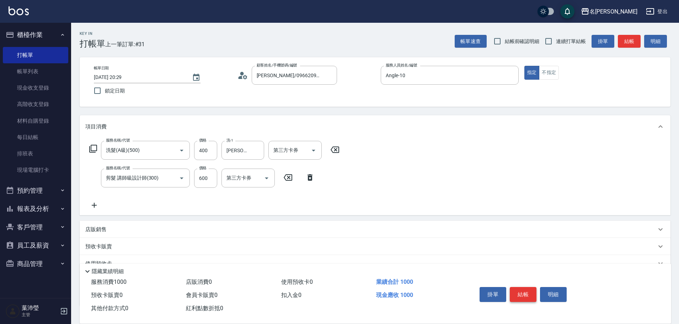
click at [521, 293] on button "結帳" at bounding box center [523, 294] width 27 height 15
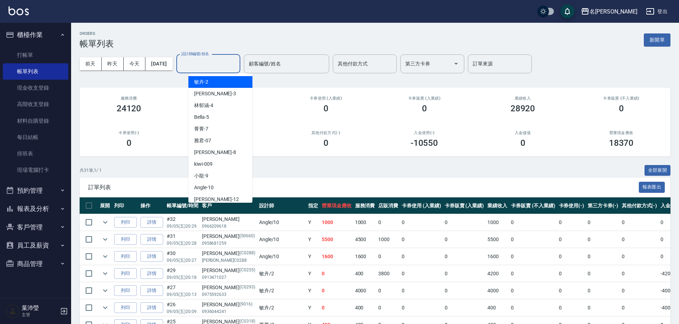
click at [216, 65] on input "設計師編號/姓名" at bounding box center [208, 64] width 58 height 12
click at [219, 184] on div "Angle -10" at bounding box center [220, 188] width 64 height 12
type input "Angle-10"
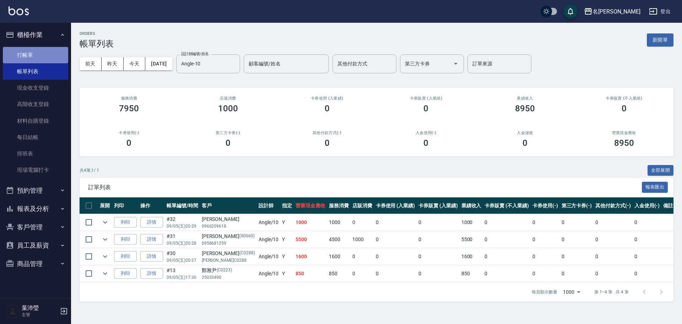
click at [37, 56] on link "打帳單" at bounding box center [35, 55] width 65 height 16
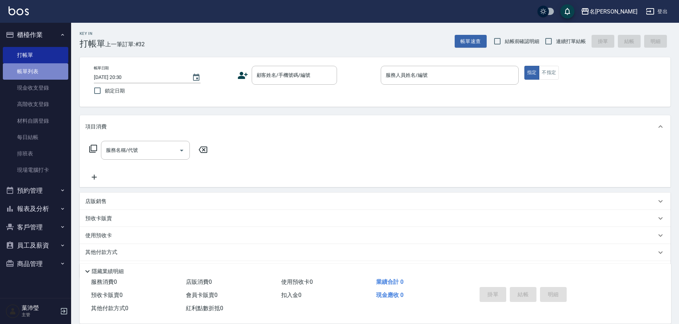
click at [42, 68] on link "帳單列表" at bounding box center [35, 71] width 65 height 16
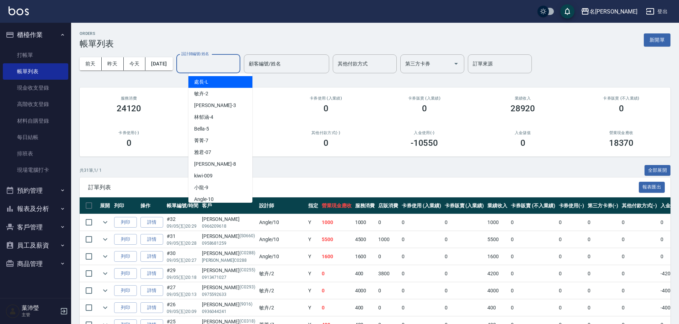
click at [229, 67] on input "設計師編號/姓名" at bounding box center [208, 64] width 58 height 12
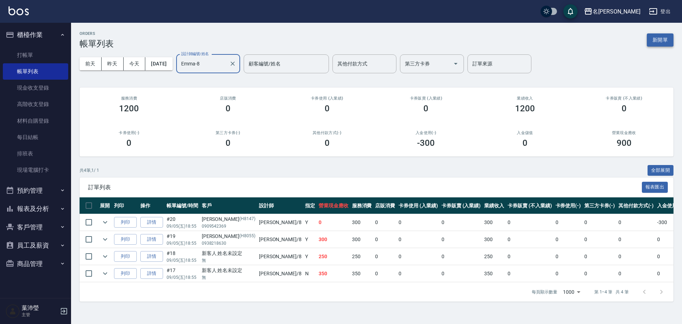
type input "Emma-8"
click at [667, 38] on button "新開單" at bounding box center [660, 39] width 27 height 13
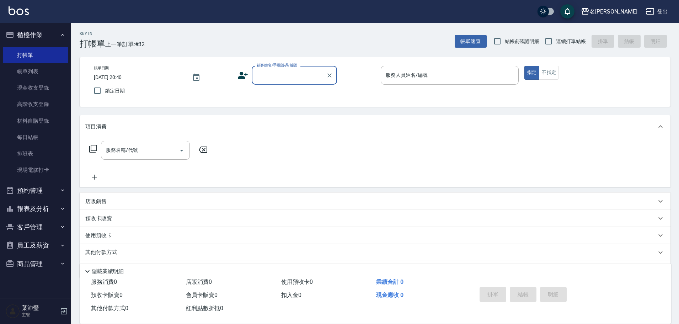
click at [280, 77] on input "顧客姓名/手機號碼/編號" at bounding box center [289, 75] width 68 height 12
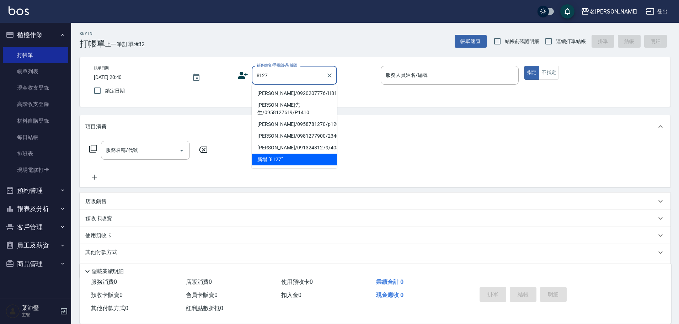
click at [280, 89] on li "月玲/0920207776/H8127" at bounding box center [294, 93] width 85 height 12
type input "月玲/0920207776/H8127"
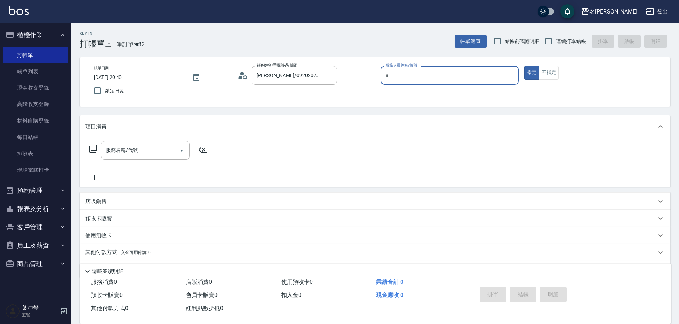
type input "Emma-8"
type button "true"
click at [152, 157] on div "服務名稱/代號" at bounding box center [145, 150] width 89 height 19
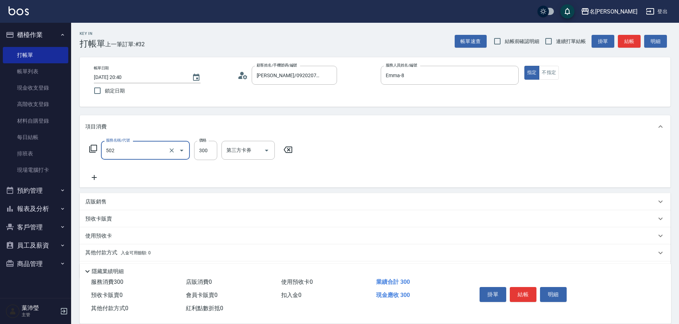
type input "洗髮(502)"
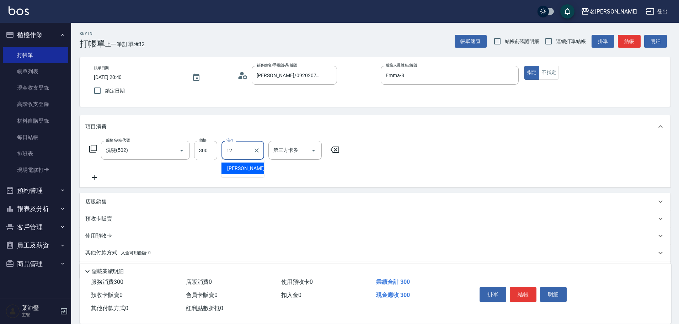
type input "Jenny-12"
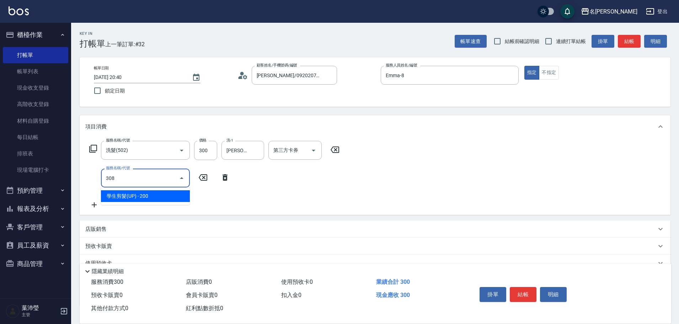
type input "學生剪髮(UP)(308)"
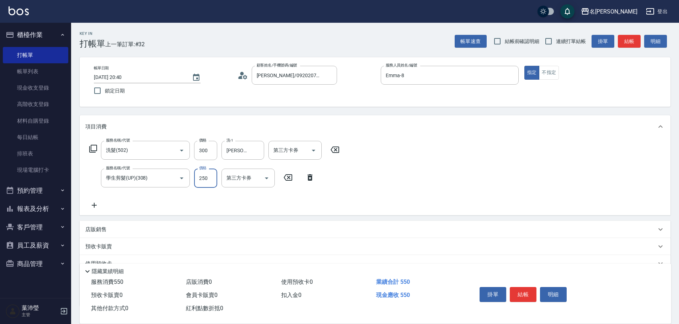
type input "250"
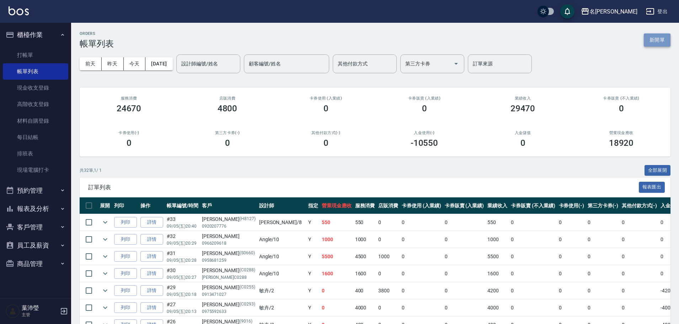
click at [659, 46] on button "新開單" at bounding box center [657, 39] width 27 height 13
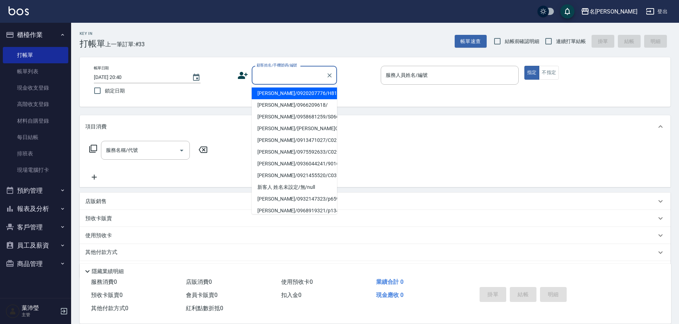
click at [317, 77] on input "顧客姓名/手機號碼/編號" at bounding box center [289, 75] width 68 height 12
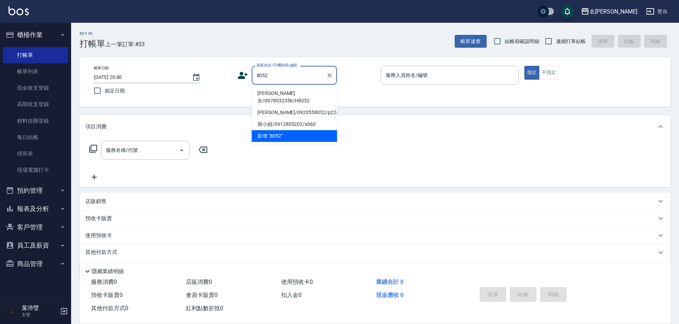
click at [318, 92] on li "夏真全/0978932356/H8052" at bounding box center [294, 96] width 85 height 19
type input "夏真全/0978932356/H8052"
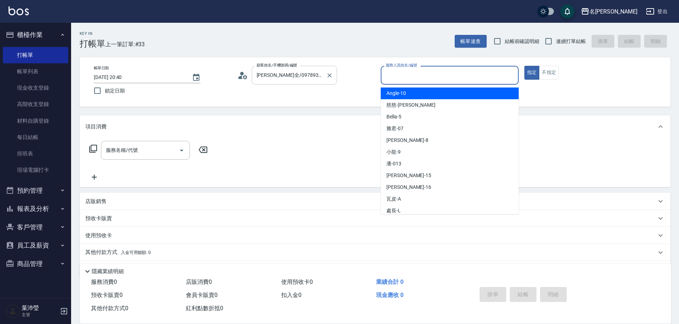
click at [423, 79] on input "服務人員姓名/編號" at bounding box center [449, 75] width 131 height 12
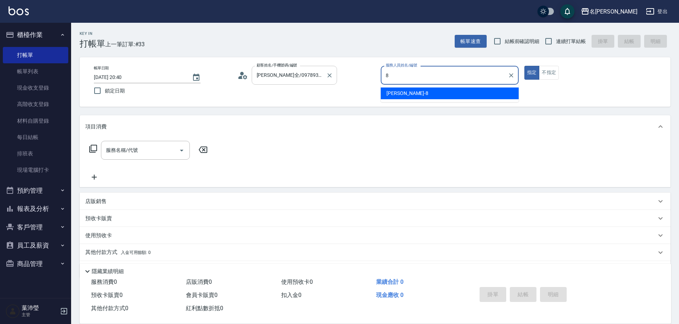
type input "Emma-8"
type button "true"
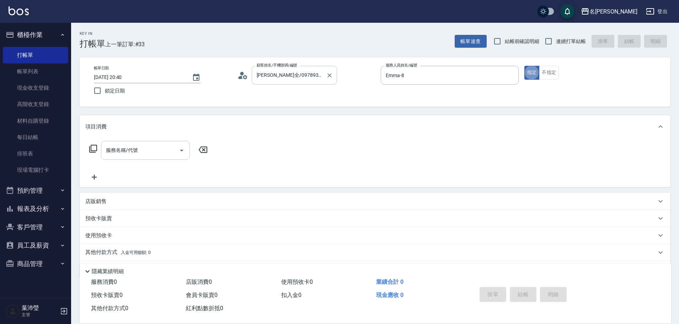
click at [127, 153] on input "服務名稱/代號" at bounding box center [140, 150] width 72 height 12
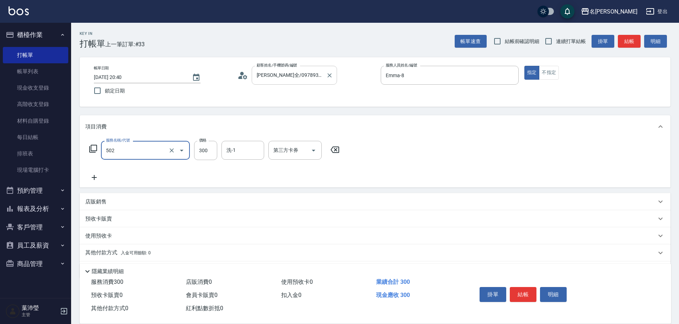
type input "洗髮(502)"
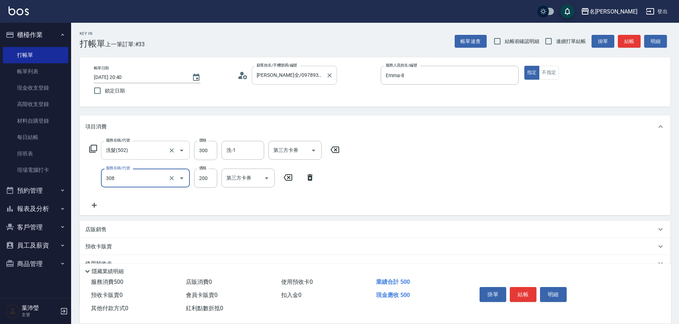
type input "學生剪髮(UP)(308)"
click at [521, 290] on button "結帳" at bounding box center [523, 294] width 27 height 15
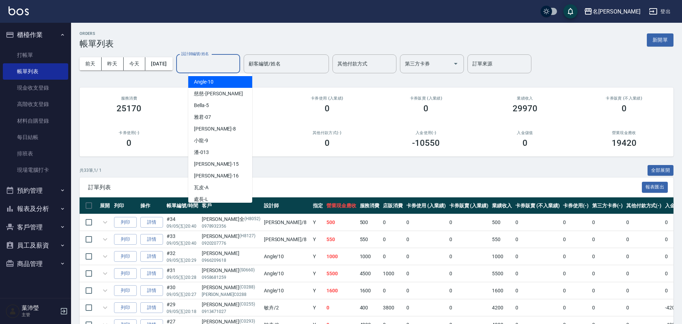
click at [237, 66] on input "設計師編號/姓名" at bounding box center [208, 64] width 58 height 12
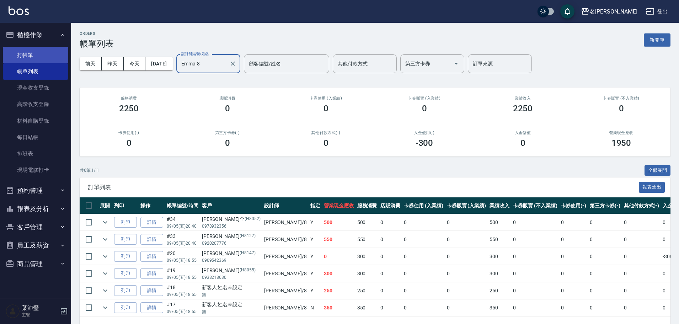
type input "Emma-8"
click at [48, 55] on link "打帳單" at bounding box center [35, 55] width 65 height 16
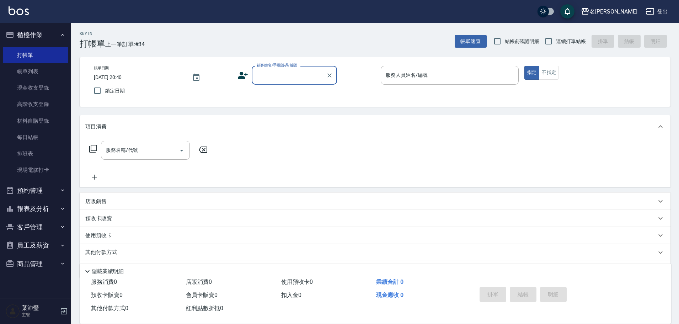
click at [40, 199] on button "預約管理" at bounding box center [35, 190] width 65 height 18
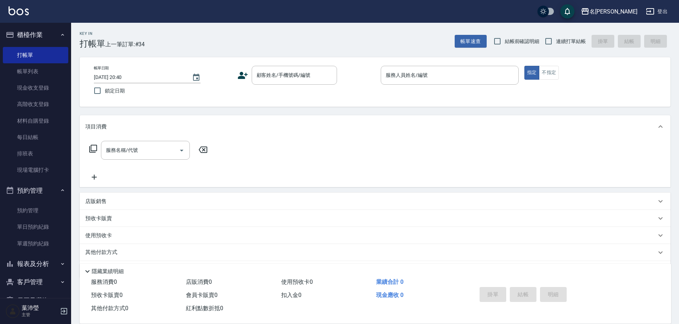
click at [38, 284] on button "客戶管理" at bounding box center [35, 282] width 65 height 18
click at [42, 265] on button "報表及分析" at bounding box center [35, 263] width 65 height 18
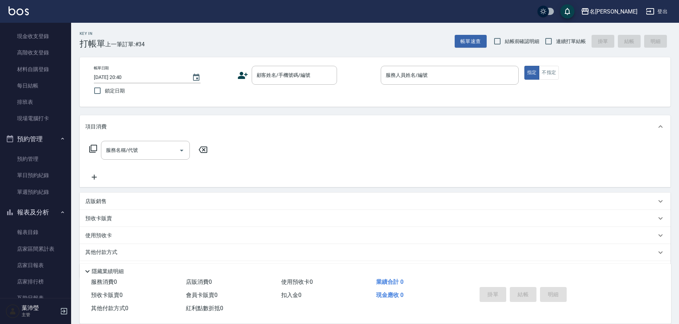
scroll to position [107, 0]
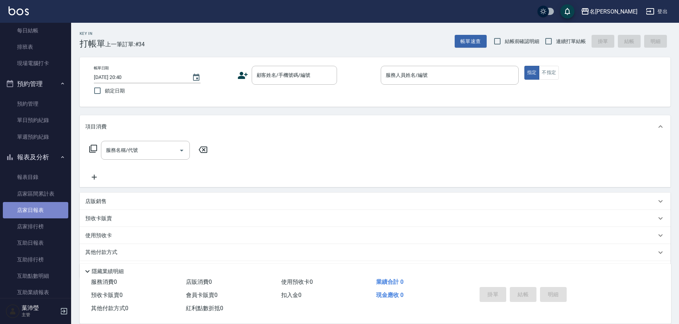
click at [51, 208] on link "店家日報表" at bounding box center [35, 210] width 65 height 16
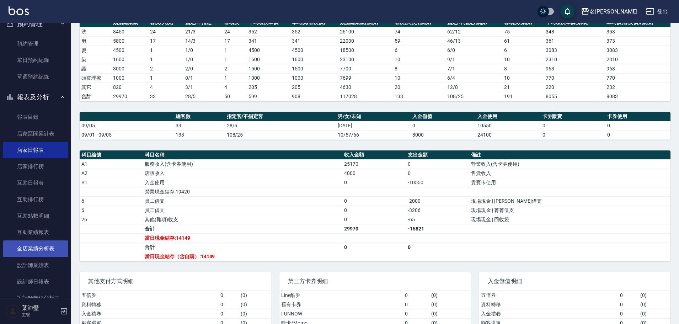
scroll to position [178, 0]
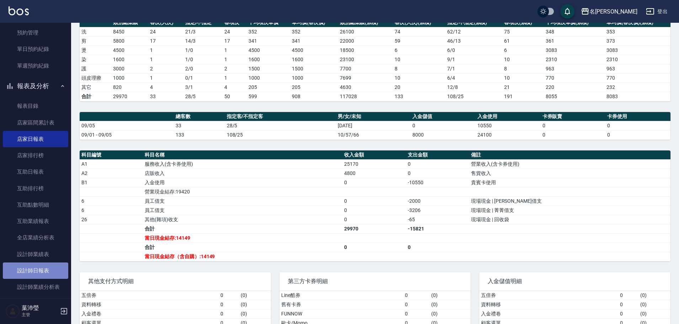
click at [44, 267] on link "設計師日報表" at bounding box center [35, 270] width 65 height 16
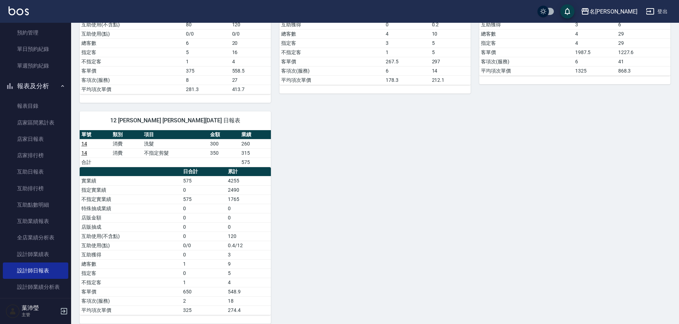
scroll to position [556, 0]
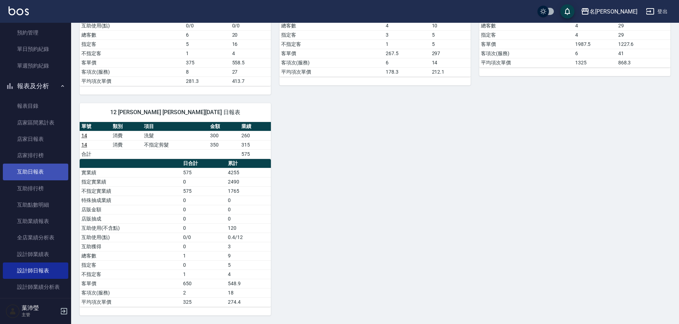
click at [29, 172] on link "互助日報表" at bounding box center [35, 171] width 65 height 16
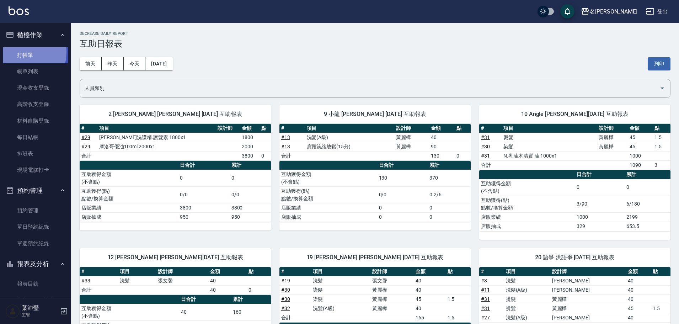
click at [18, 52] on link "打帳單" at bounding box center [35, 55] width 65 height 16
